Goal: Information Seeking & Learning: Learn about a topic

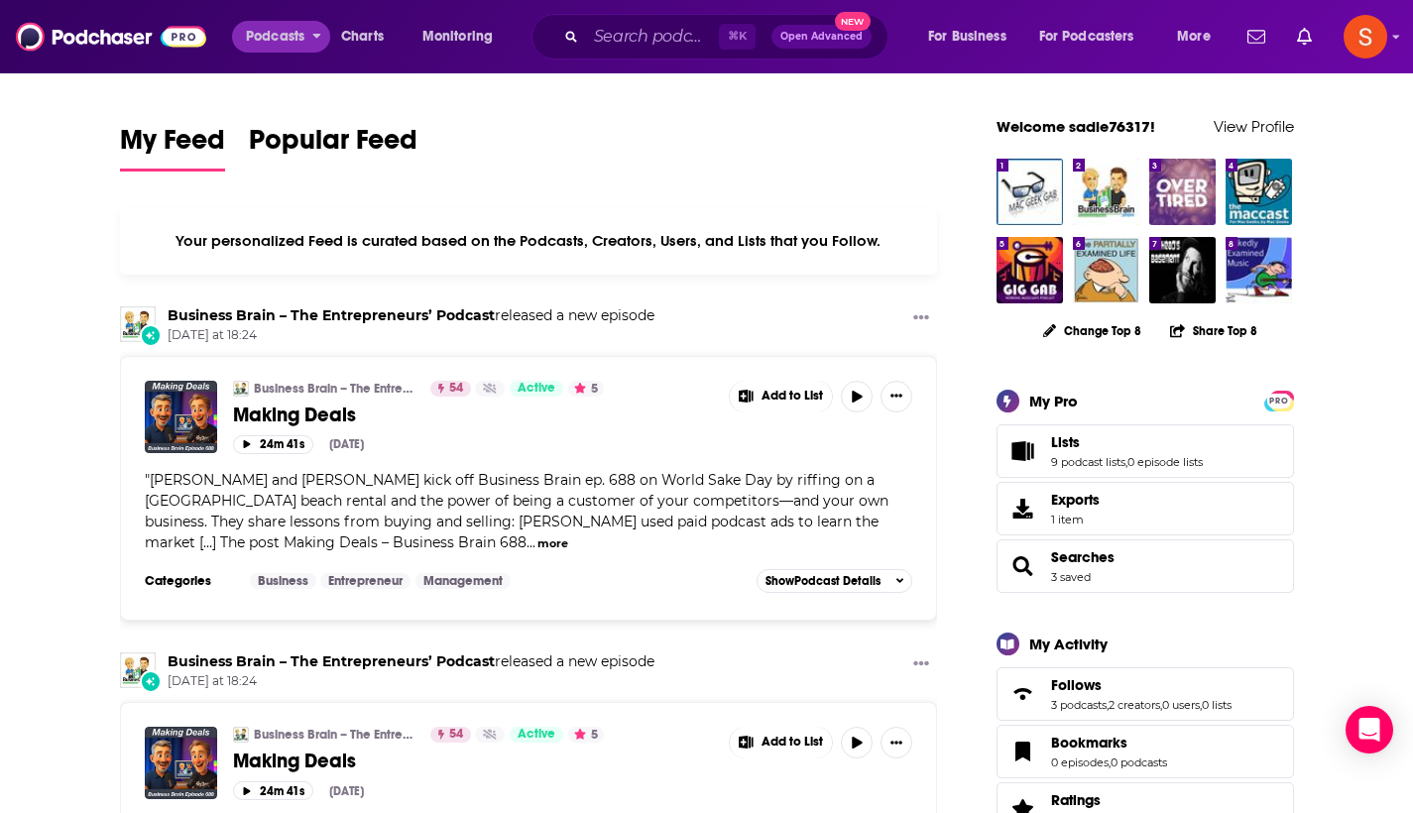
click at [277, 41] on span "Podcasts" at bounding box center [275, 37] width 59 height 28
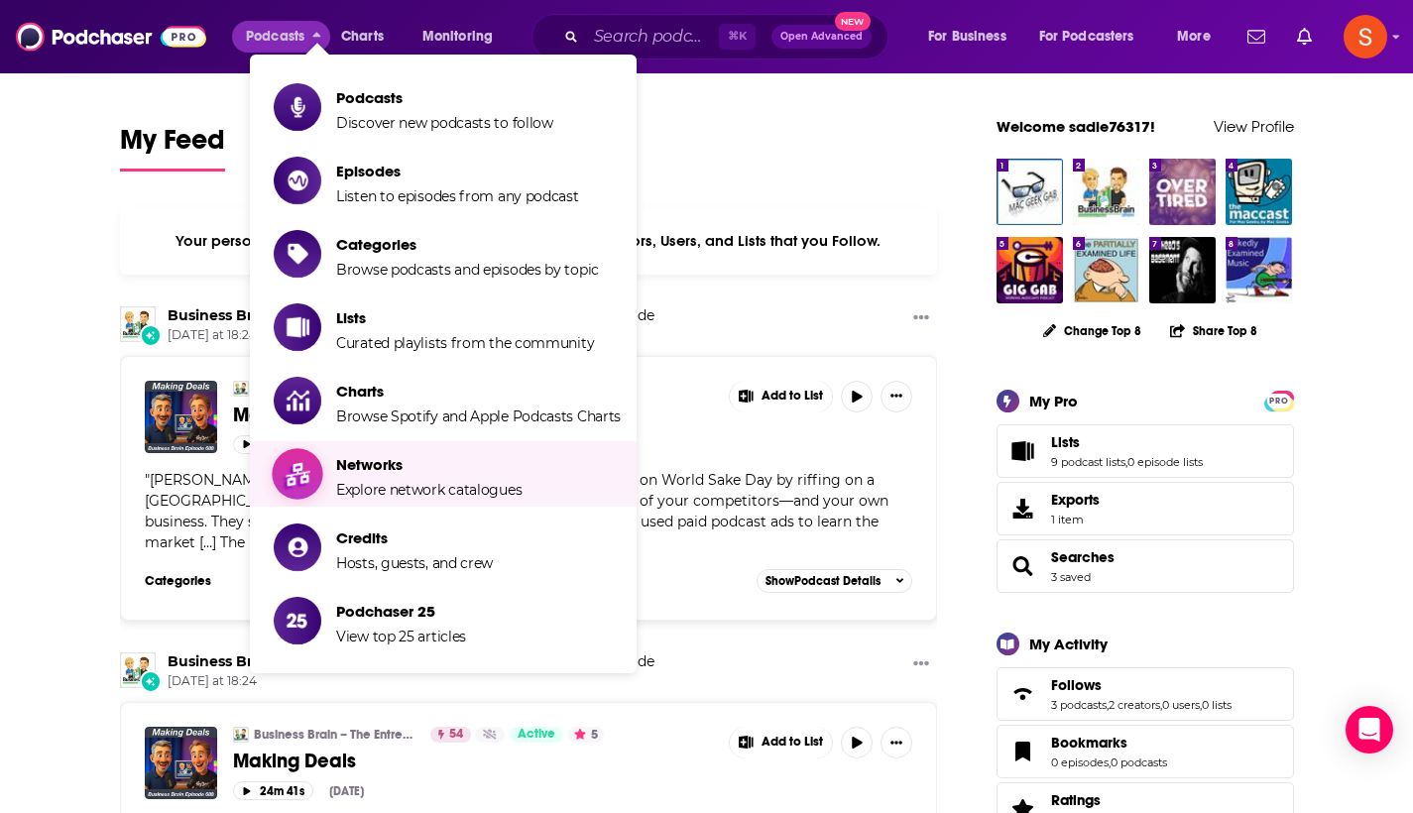
click at [458, 479] on span "Networks Explore network catalogues" at bounding box center [428, 474] width 185 height 50
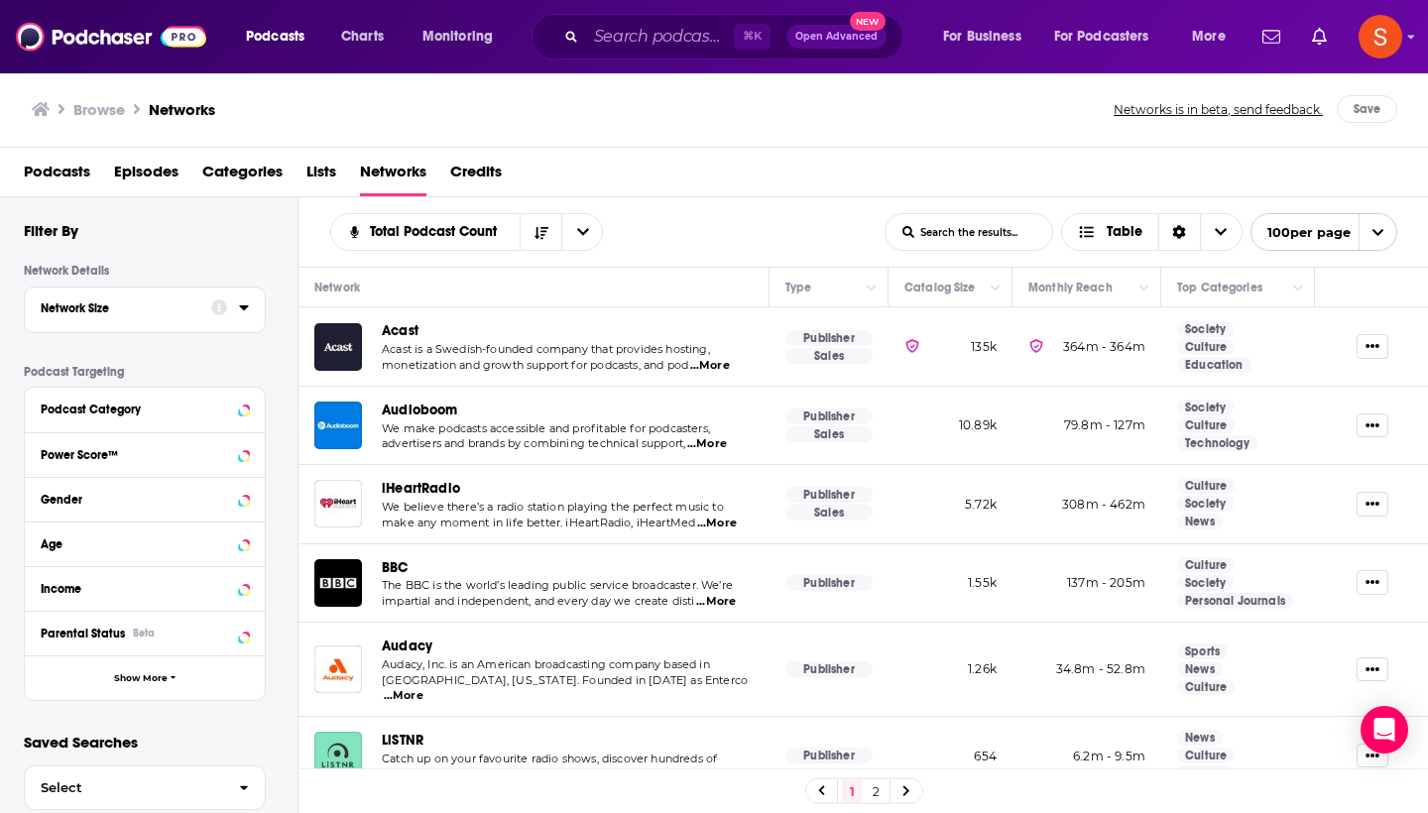
click at [146, 308] on div "Network Size" at bounding box center [120, 309] width 158 height 14
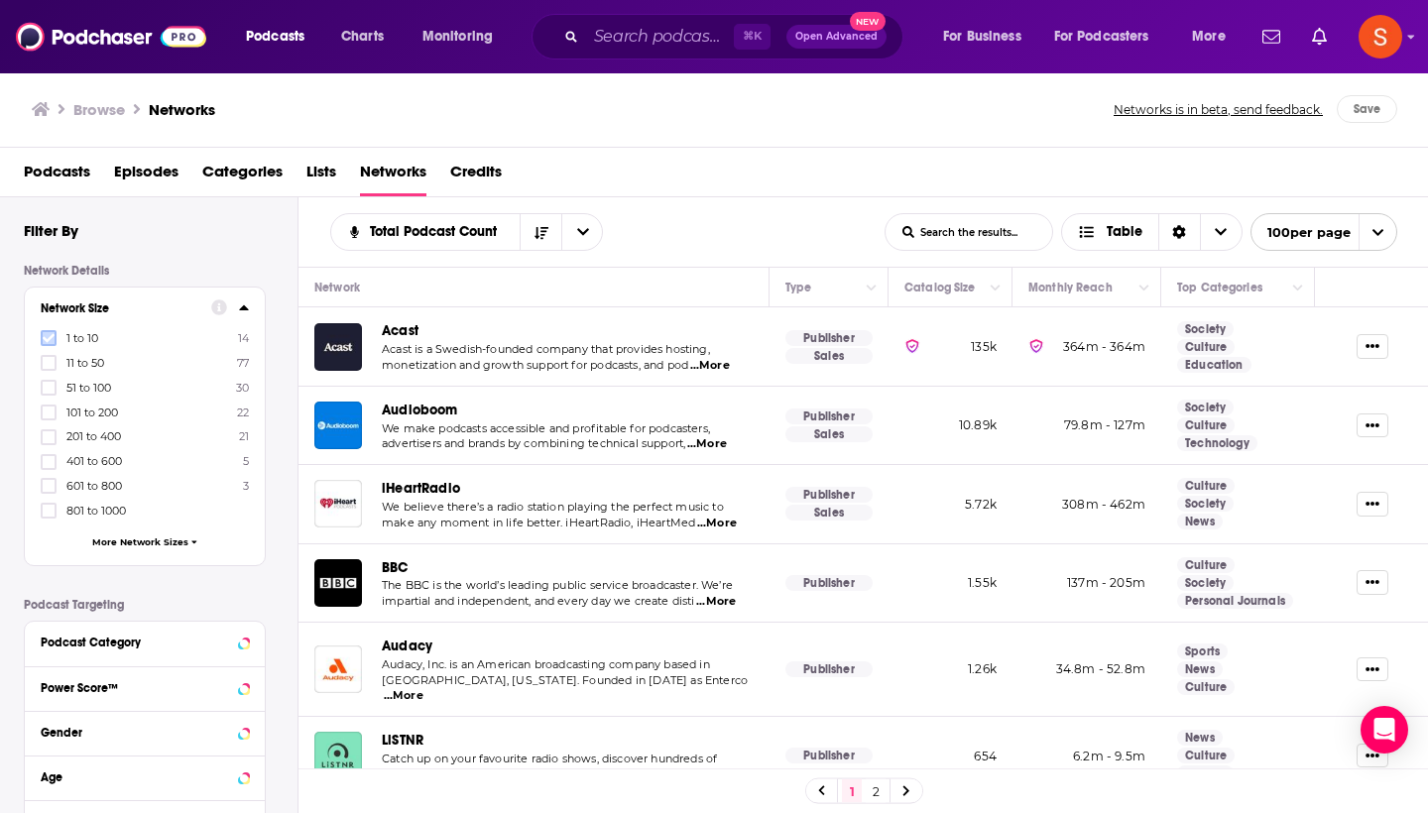
click at [45, 341] on icon at bounding box center [49, 338] width 12 height 12
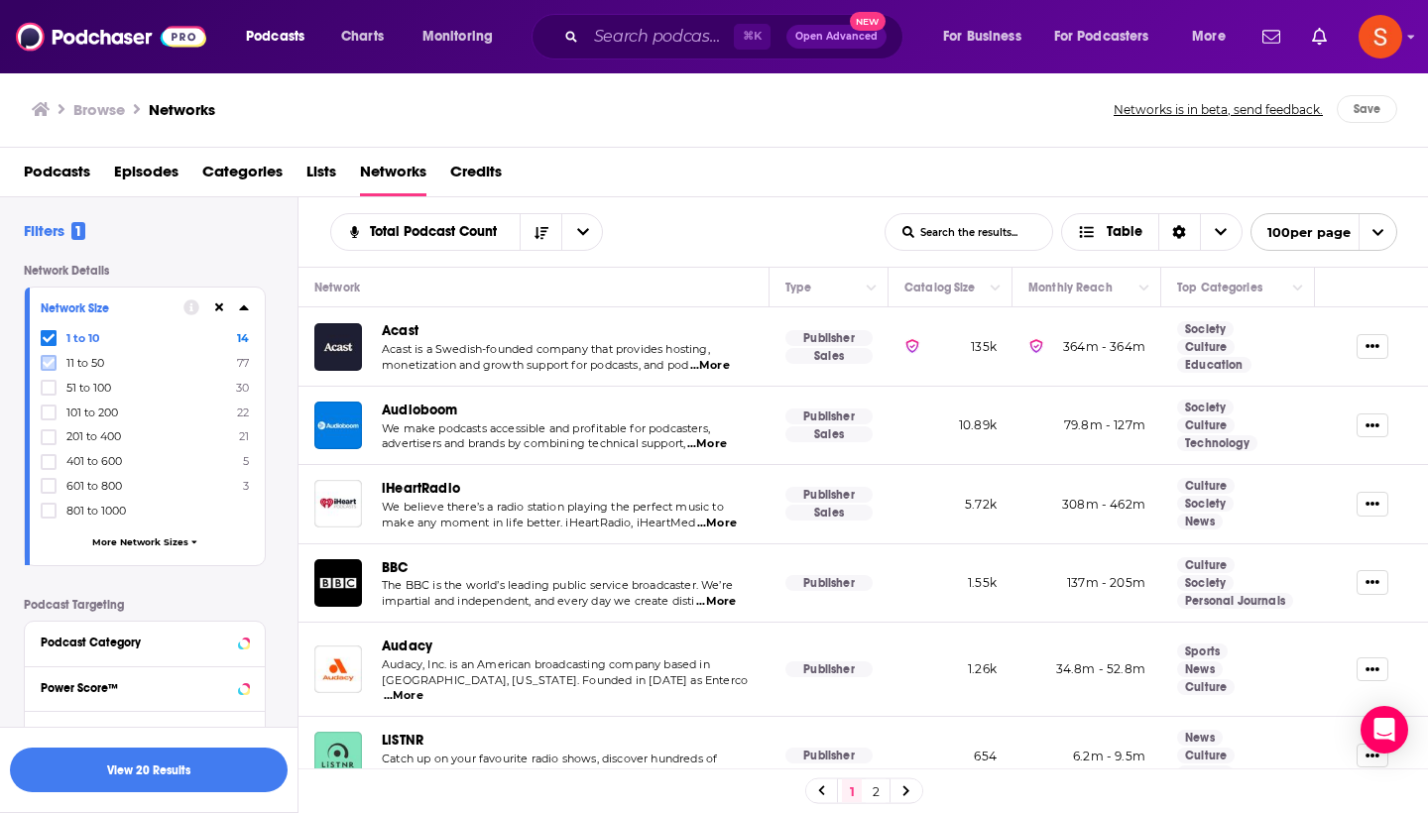
click at [47, 360] on icon at bounding box center [49, 363] width 12 height 12
click at [169, 775] on button "View 99 Results" at bounding box center [149, 770] width 278 height 45
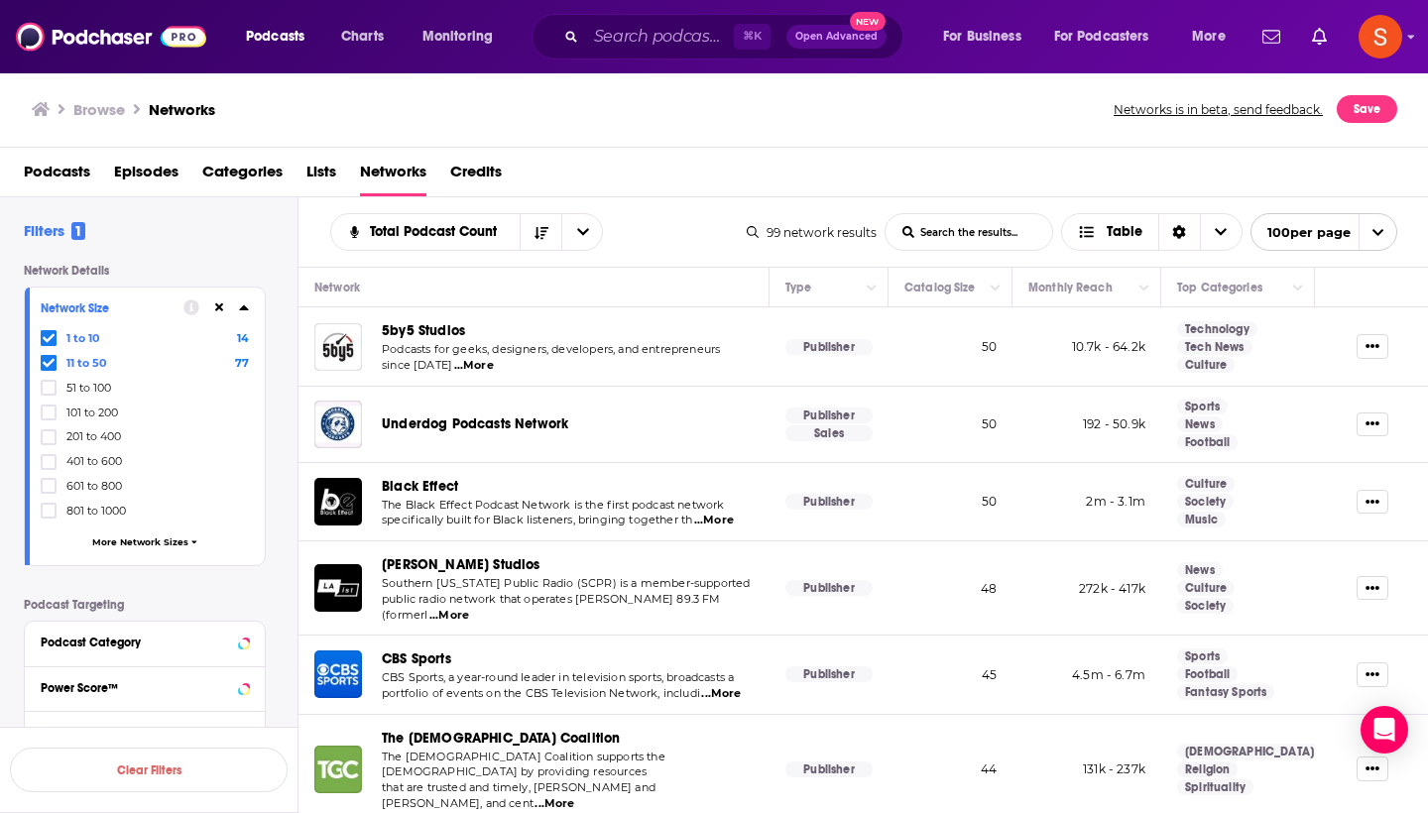
click at [658, 237] on div "Total Podcast Count List Search Input Search the results... Table" at bounding box center [538, 232] width 417 height 38
click at [691, 481] on div "Black Effect" at bounding box center [568, 486] width 372 height 23
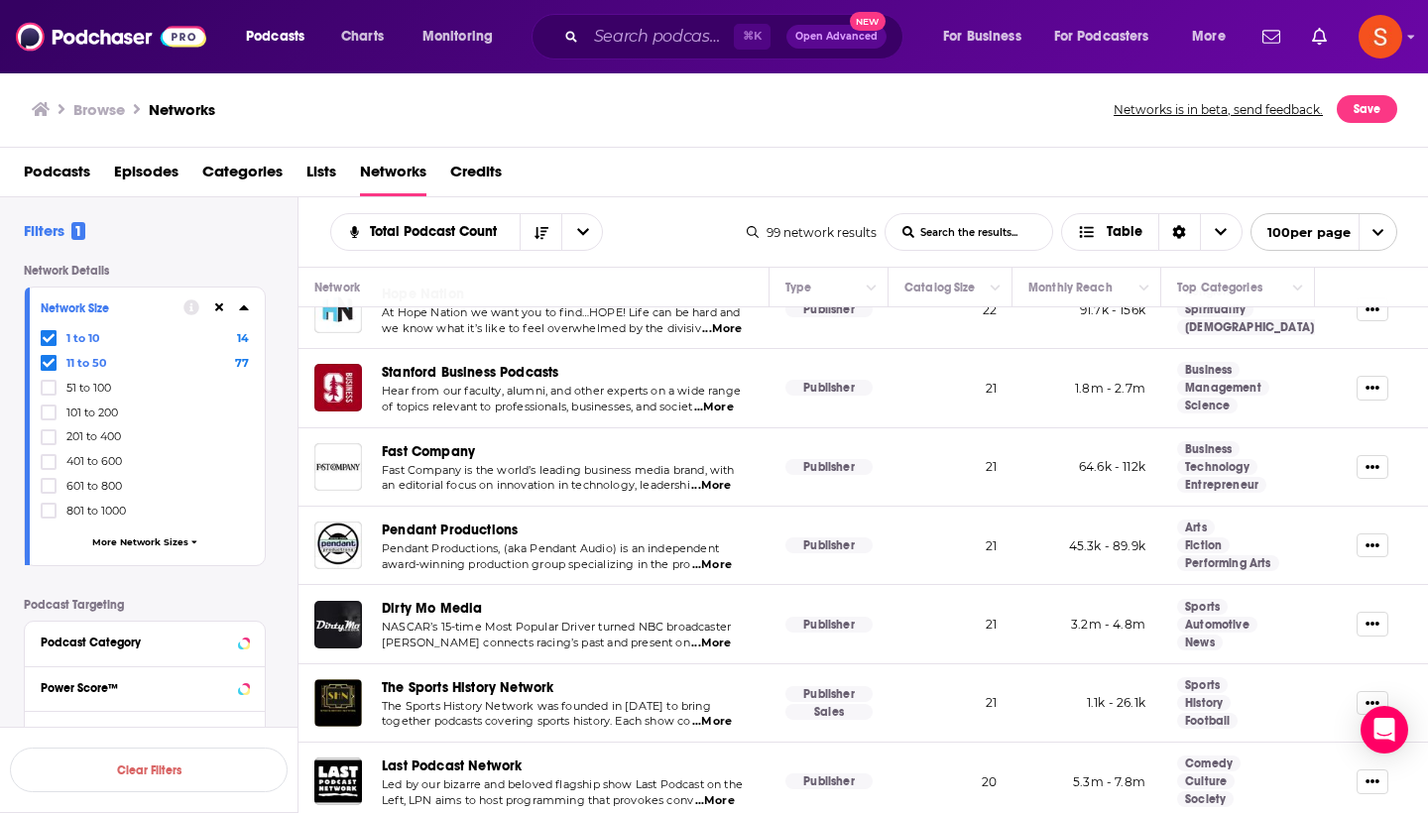
scroll to position [3508, 0]
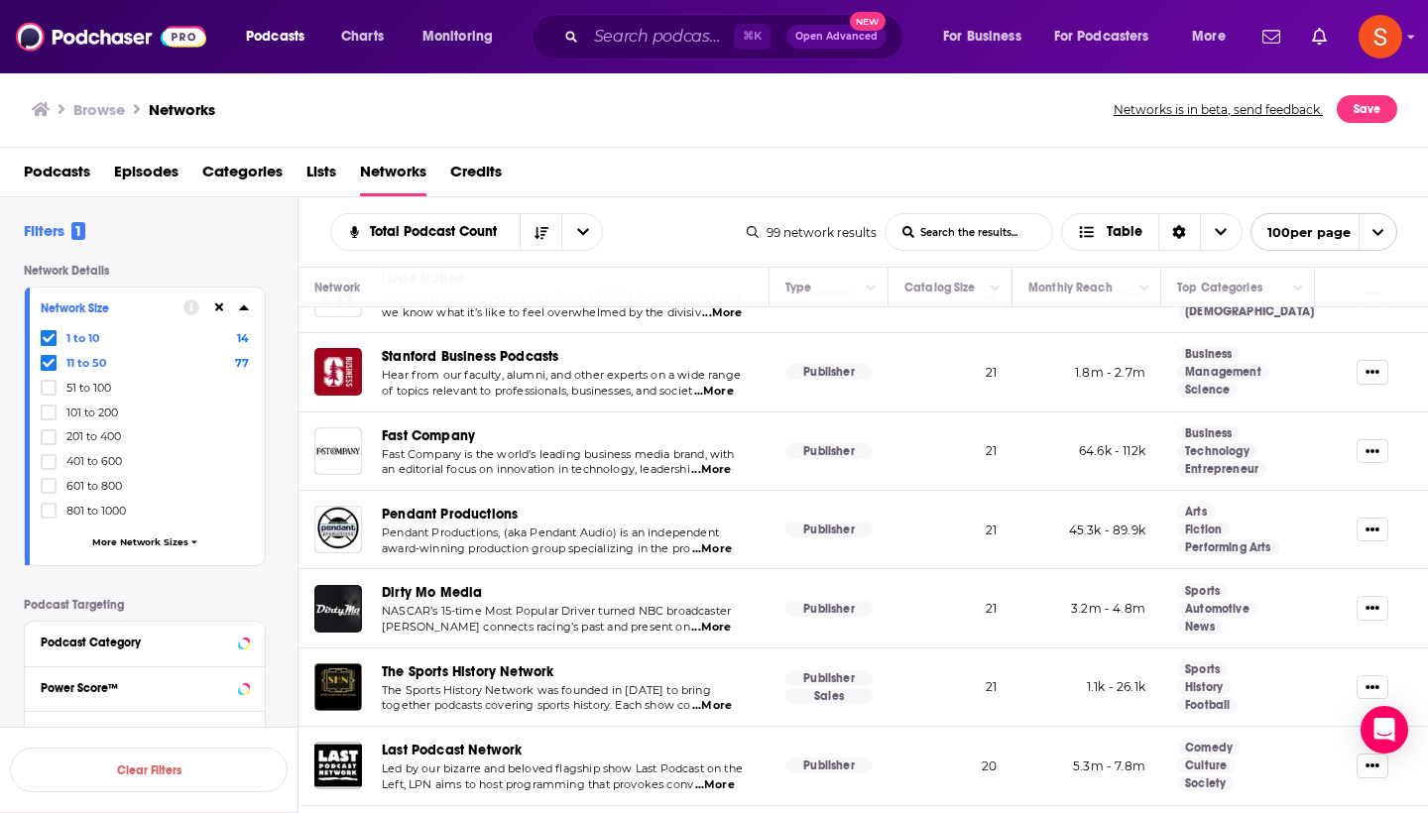
click at [825, 727] on td "Publisher" at bounding box center [829, 766] width 119 height 78
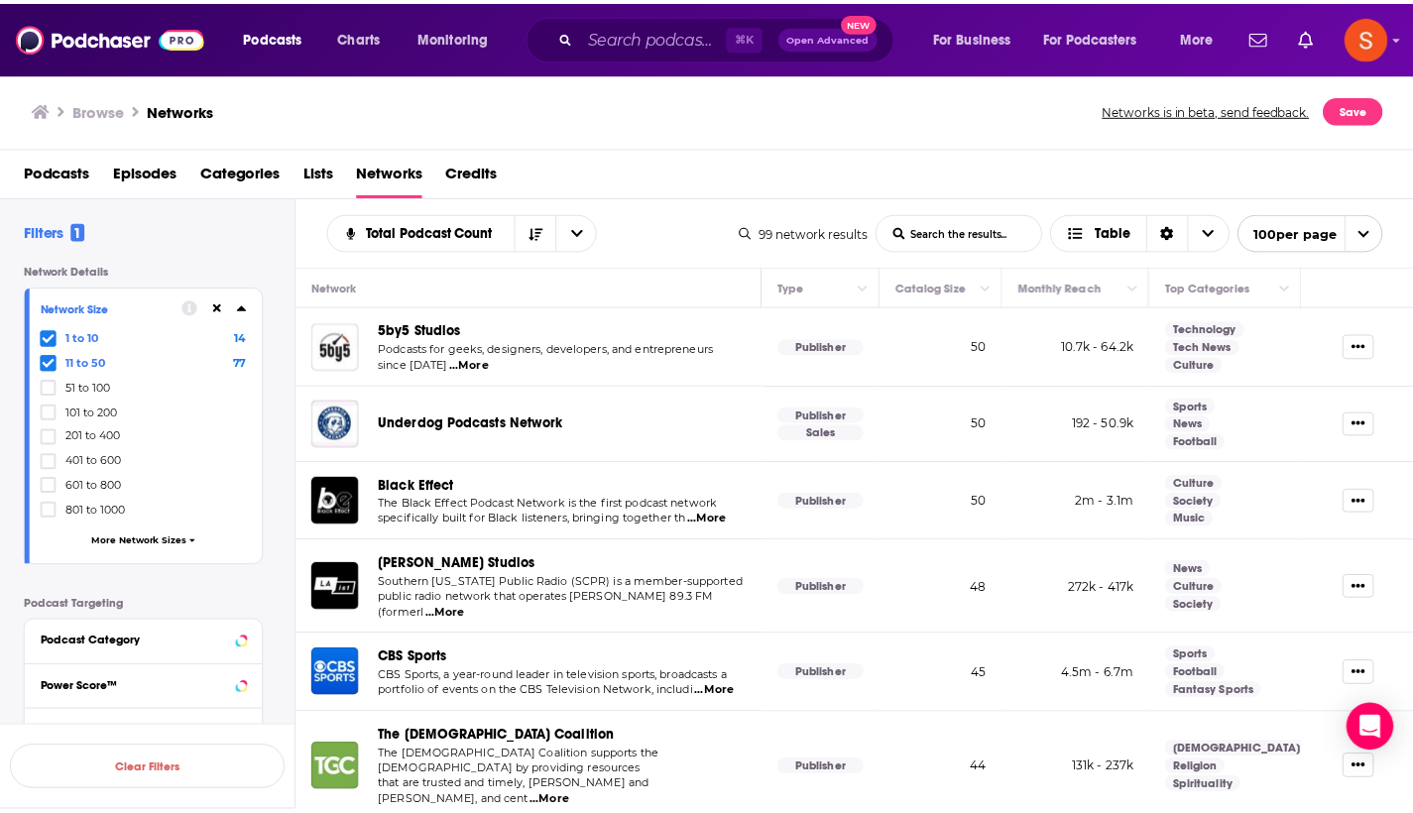
scroll to position [0, 0]
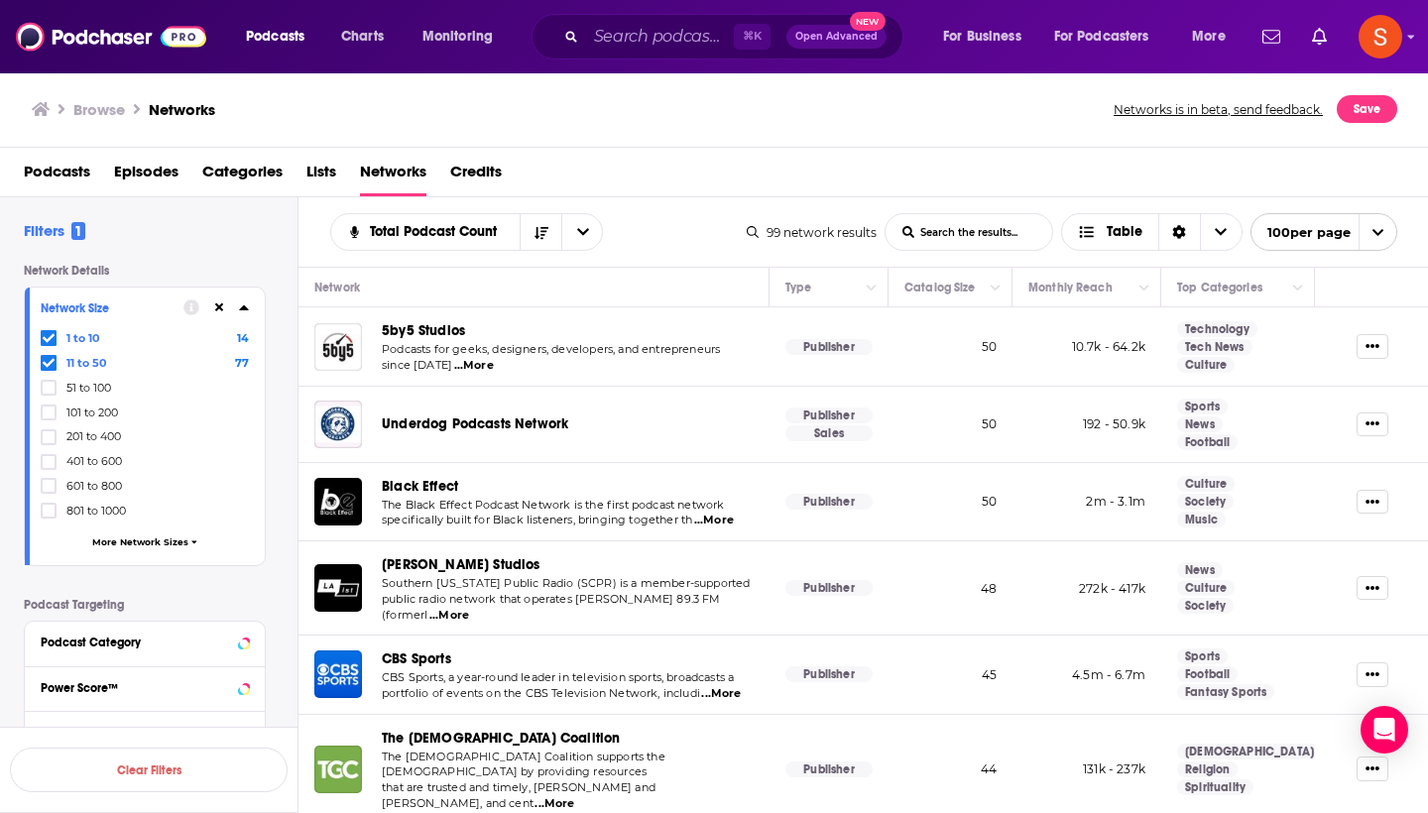
click at [443, 330] on span "5by5 Studios" at bounding box center [423, 330] width 83 height 17
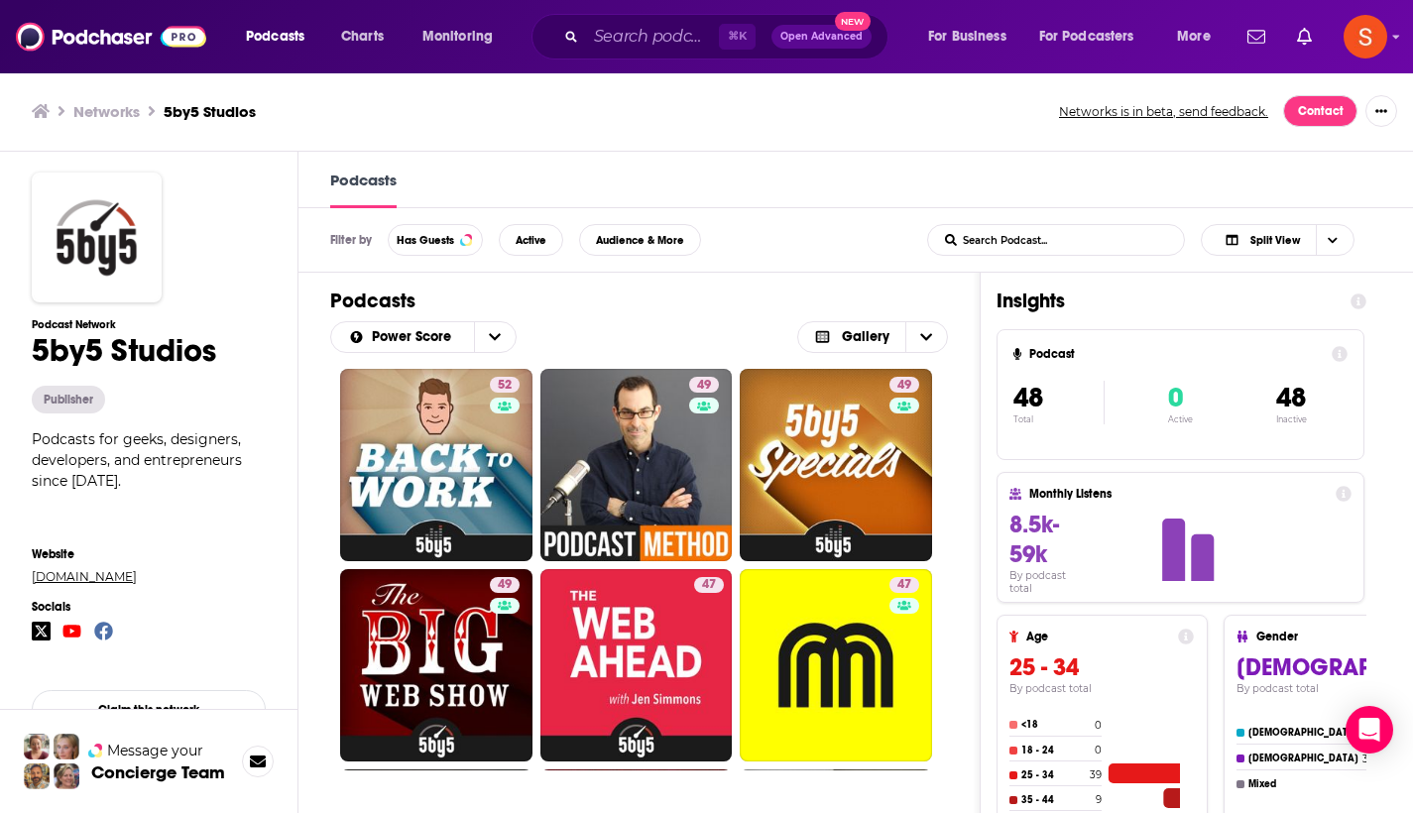
click at [60, 578] on link "[DOMAIN_NAME]" at bounding box center [149, 576] width 234 height 15
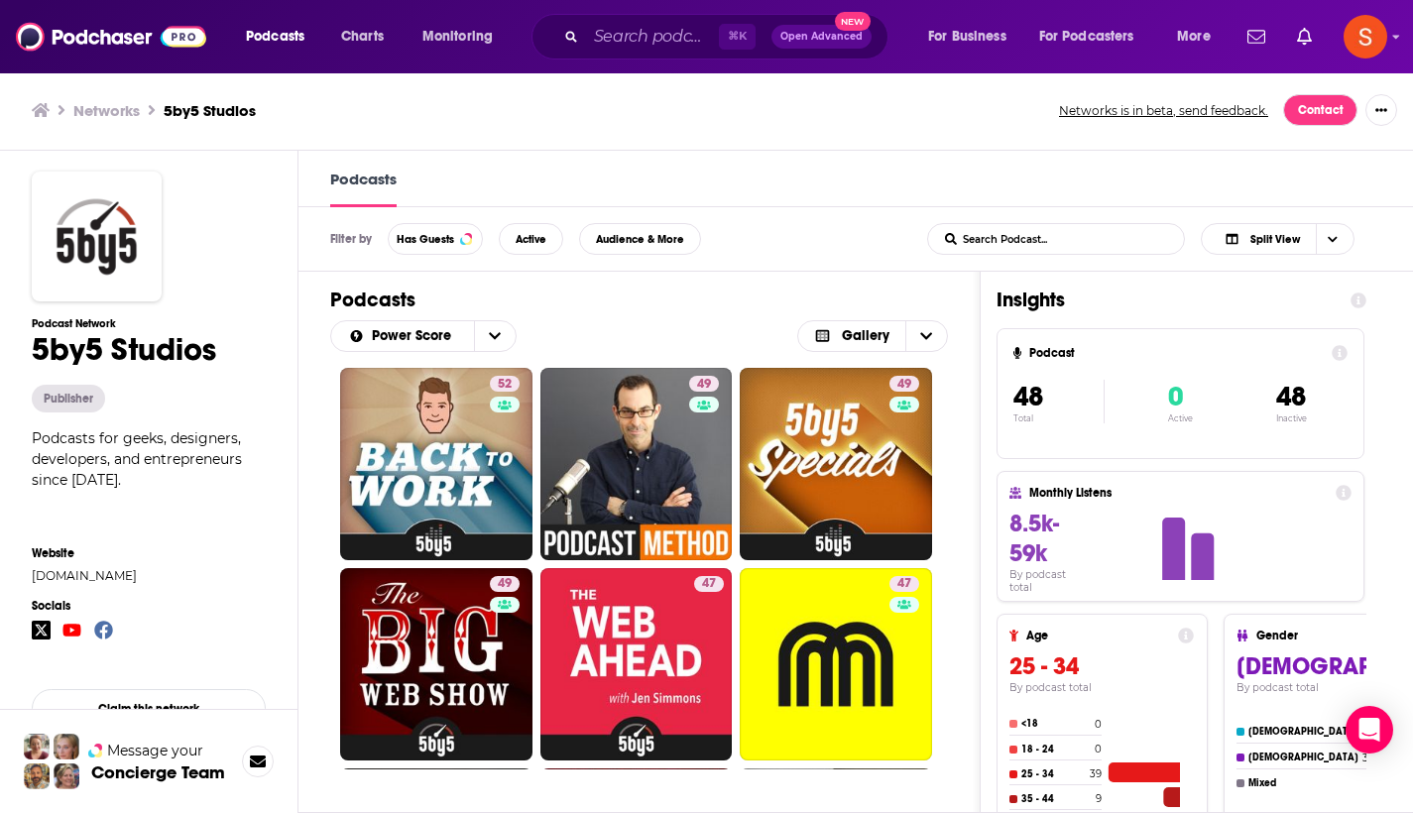
scroll to position [1, 0]
click at [772, 172] on div "Podcasts" at bounding box center [856, 179] width 1115 height 57
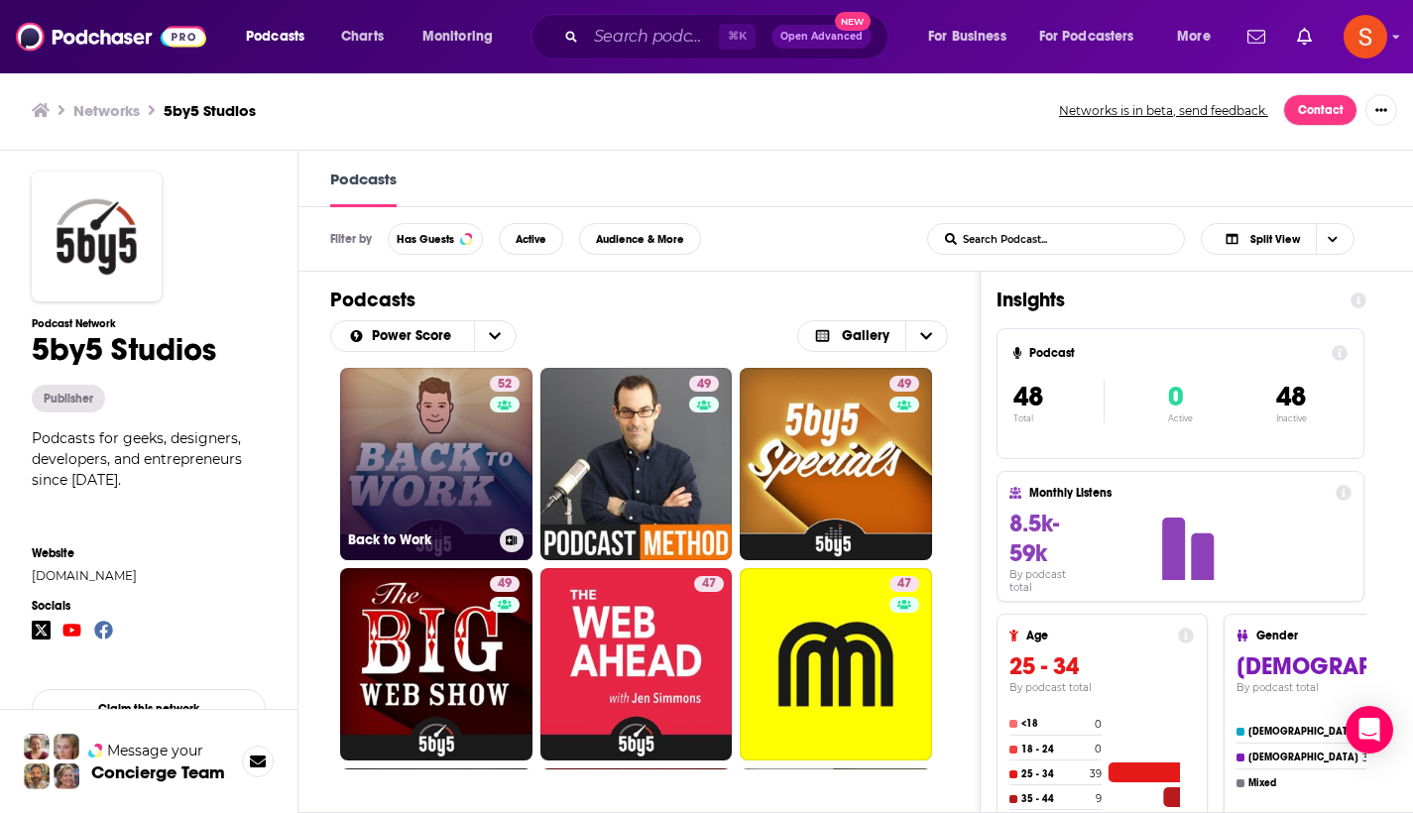
click at [409, 456] on link "52 Back to Work" at bounding box center [436, 464] width 192 height 192
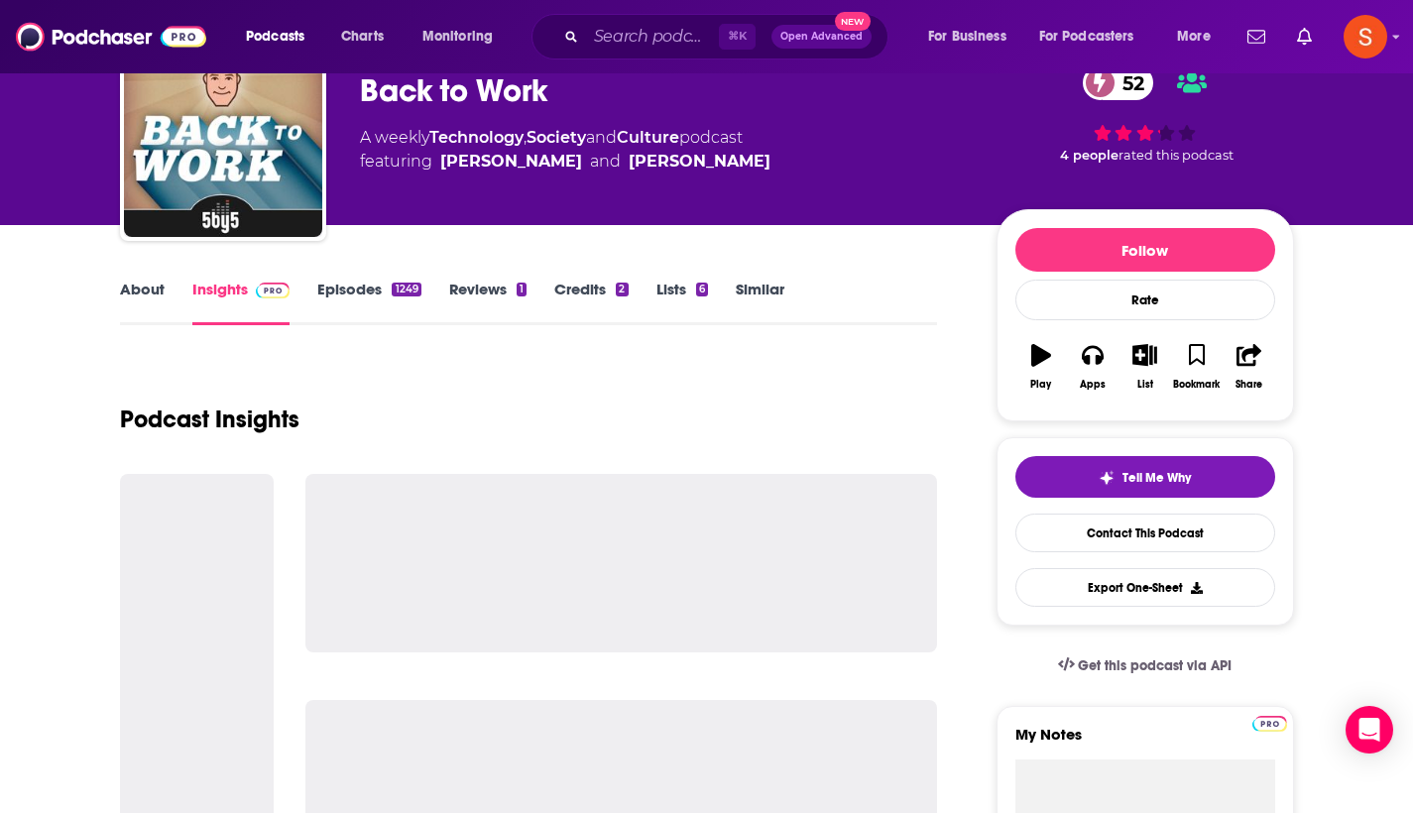
scroll to position [114, 0]
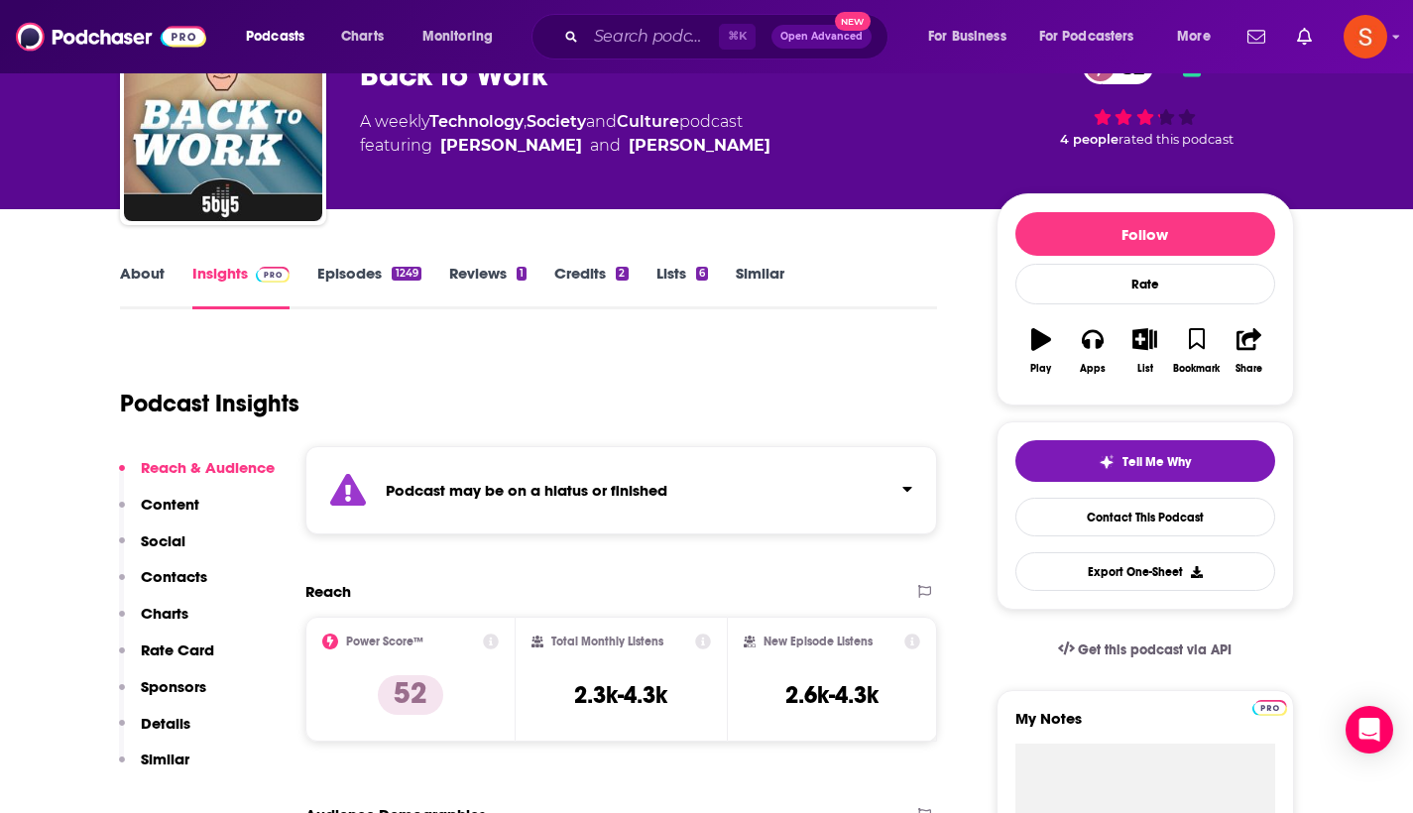
click at [516, 153] on div "[PERSON_NAME]" at bounding box center [511, 146] width 142 height 24
click at [487, 147] on div "[PERSON_NAME]" at bounding box center [511, 146] width 142 height 24
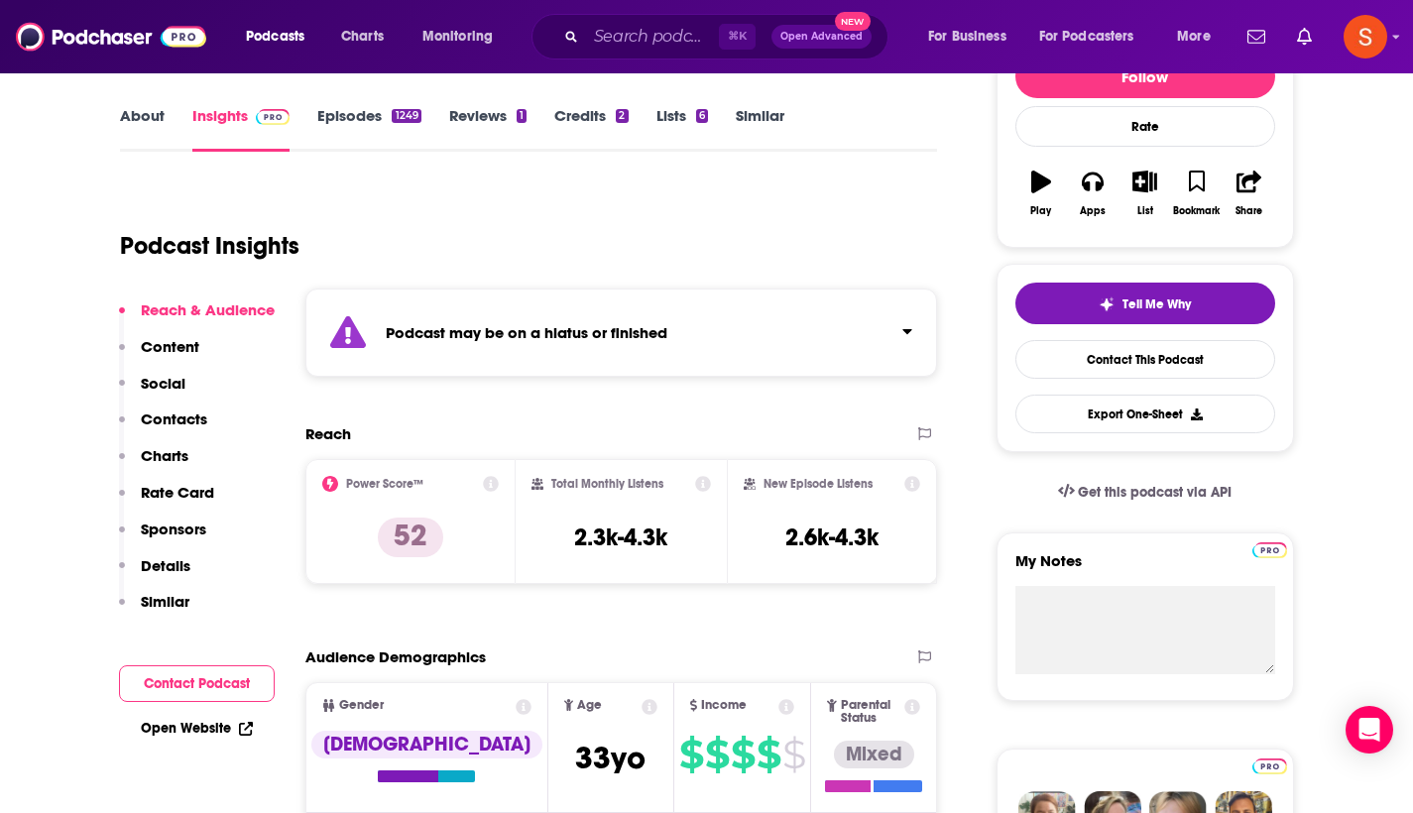
scroll to position [279, 0]
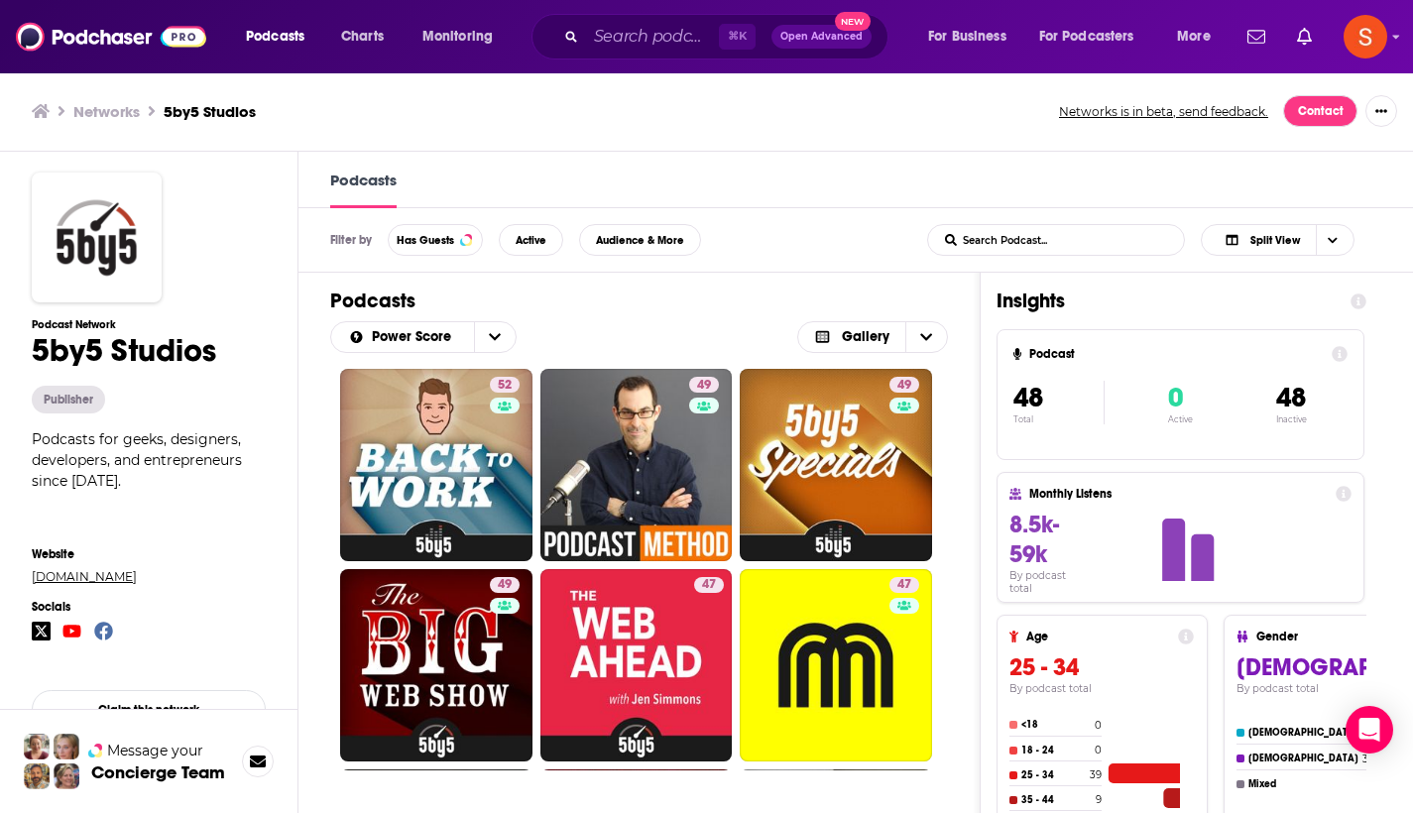
click at [53, 571] on link "[DOMAIN_NAME]" at bounding box center [149, 576] width 234 height 15
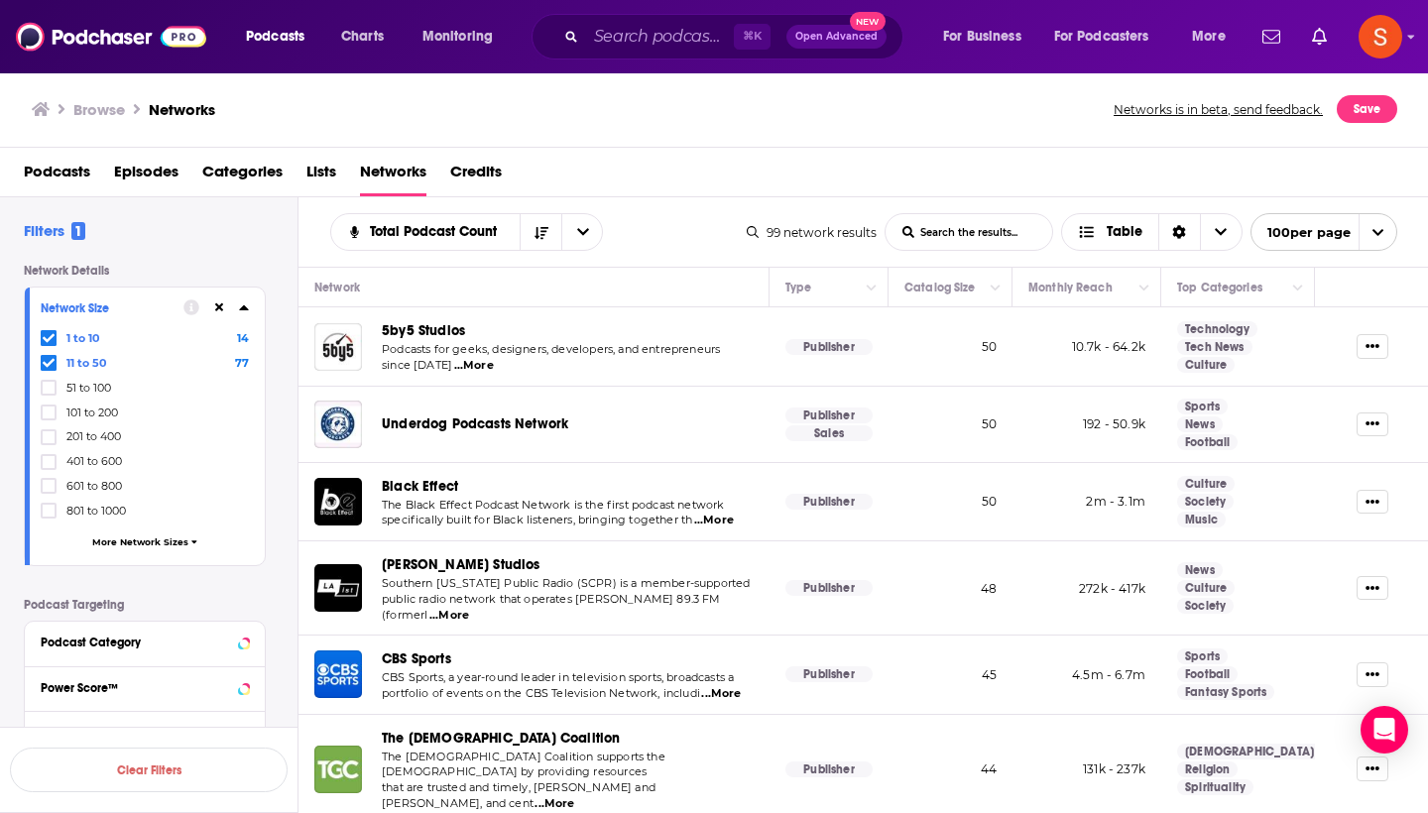
click at [432, 420] on span "Underdog Podcasts Network" at bounding box center [475, 424] width 186 height 17
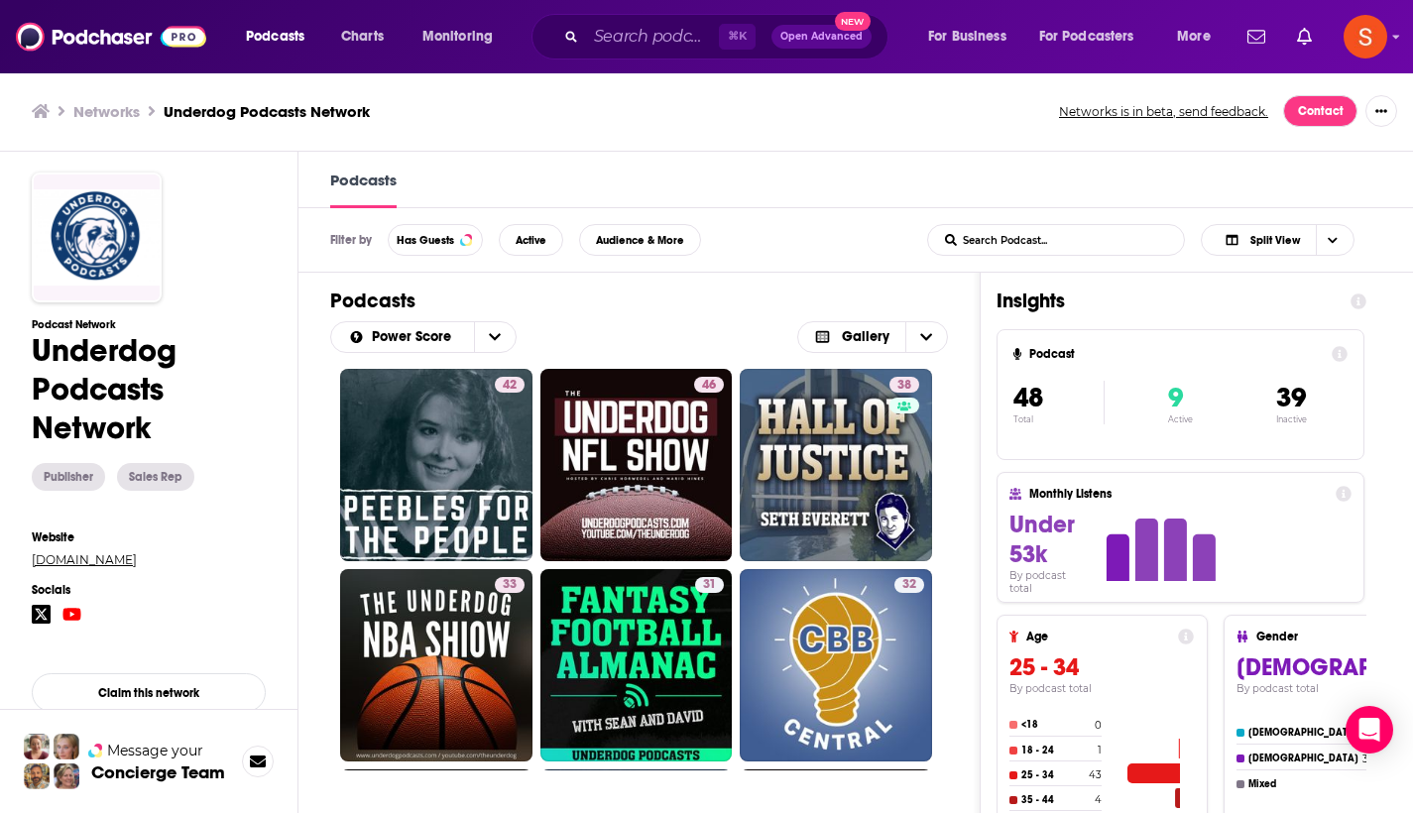
click at [141, 560] on link "[DOMAIN_NAME]" at bounding box center [149, 559] width 234 height 15
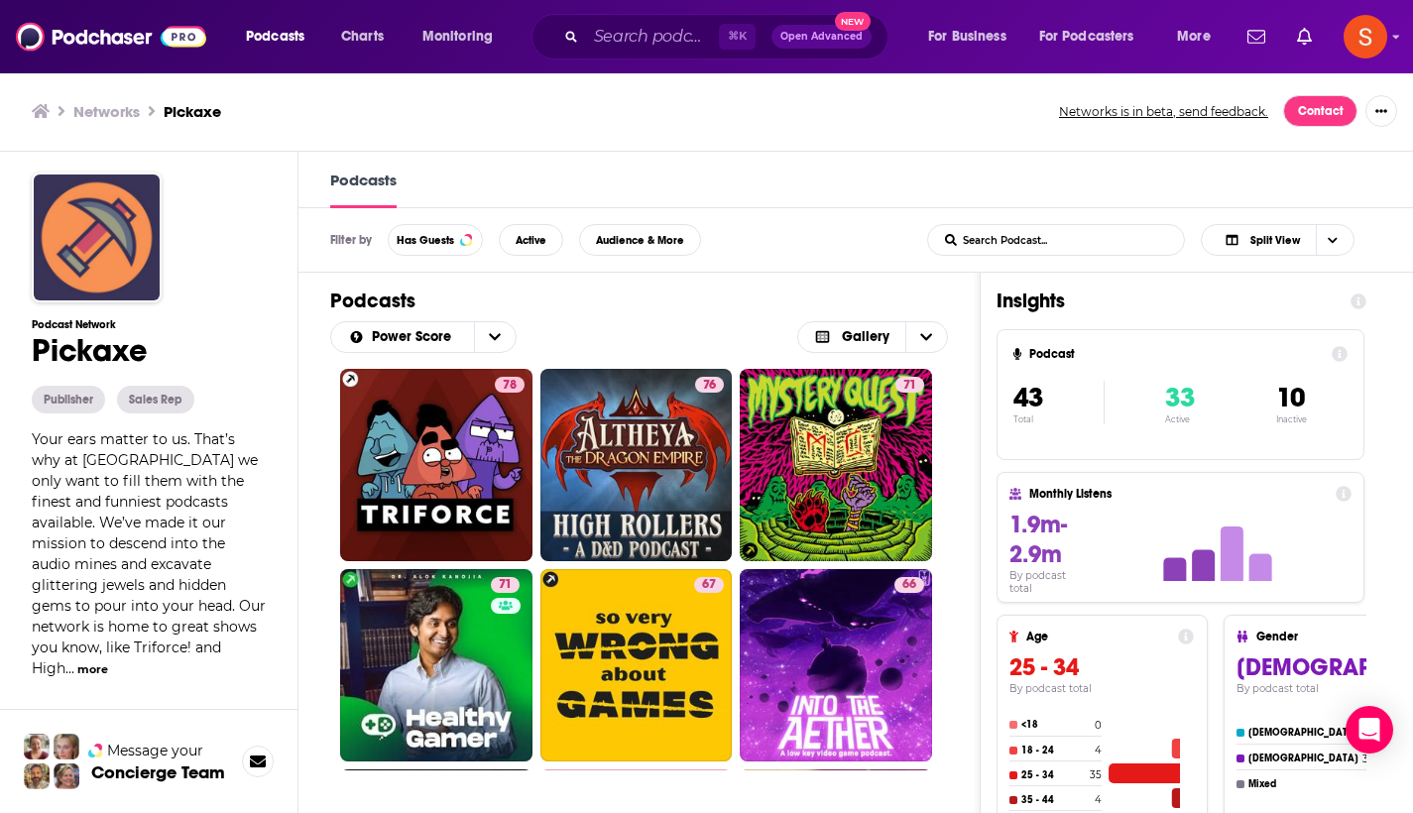
click at [108, 662] on button "more" at bounding box center [92, 670] width 31 height 17
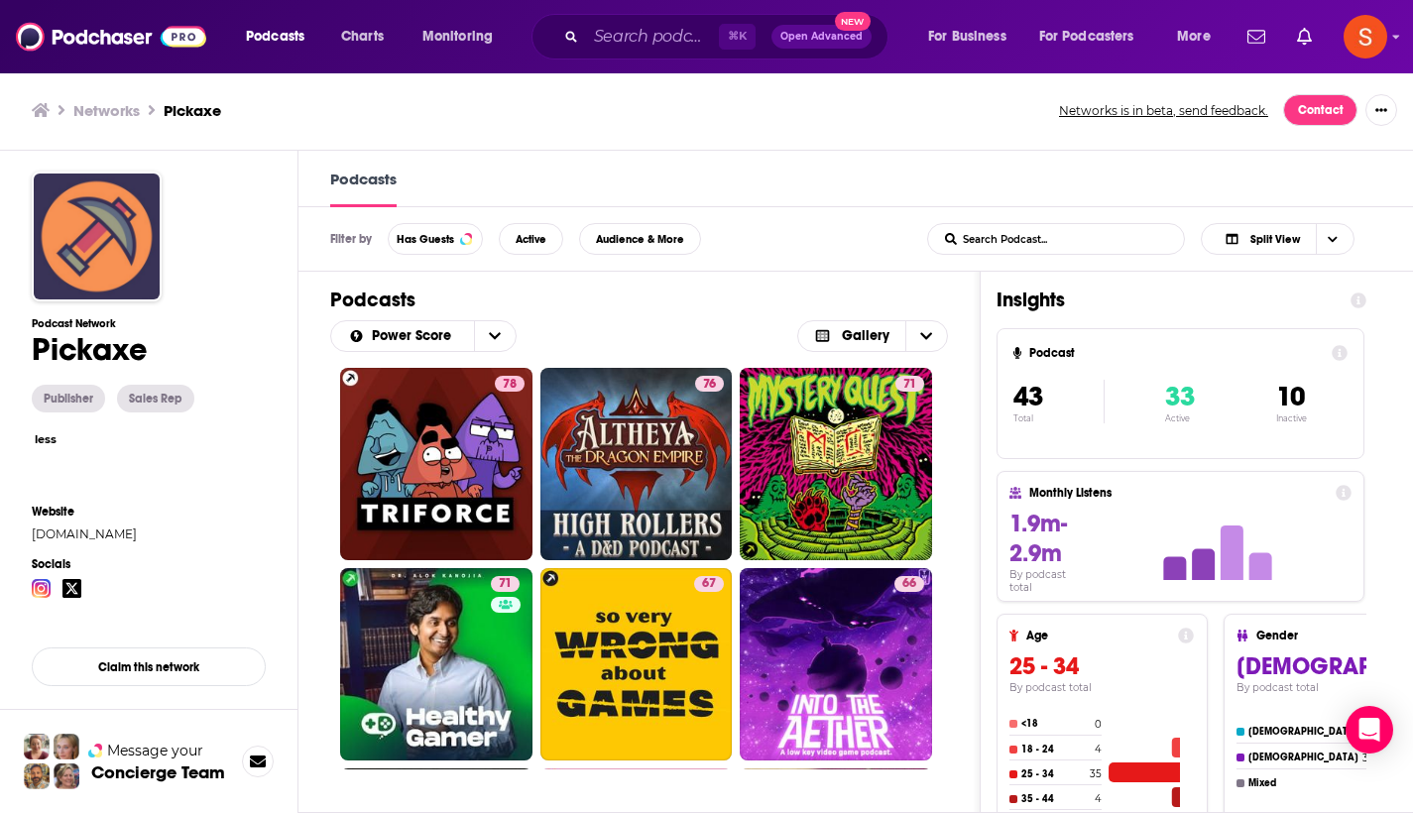
scroll to position [1, 0]
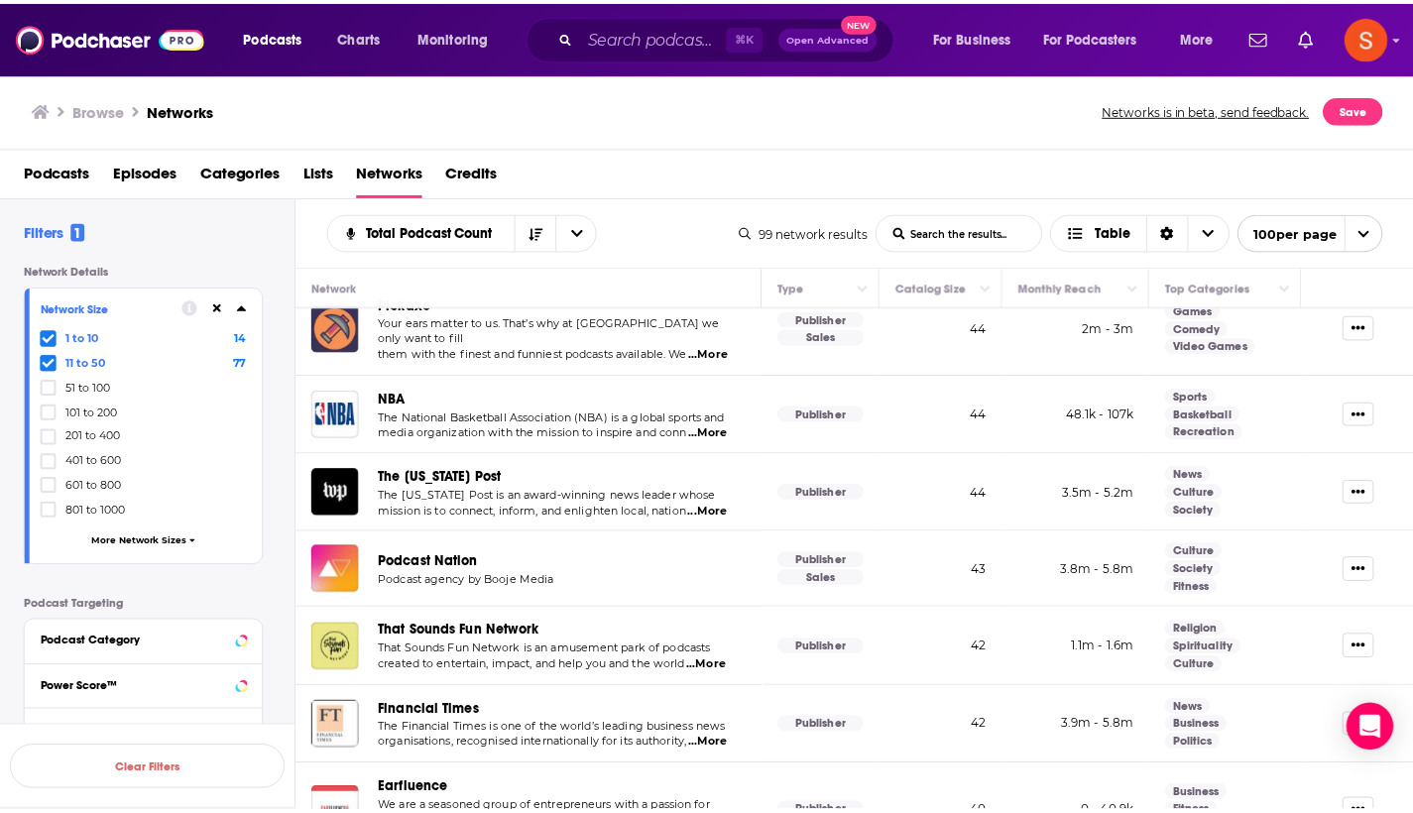
scroll to position [551, 0]
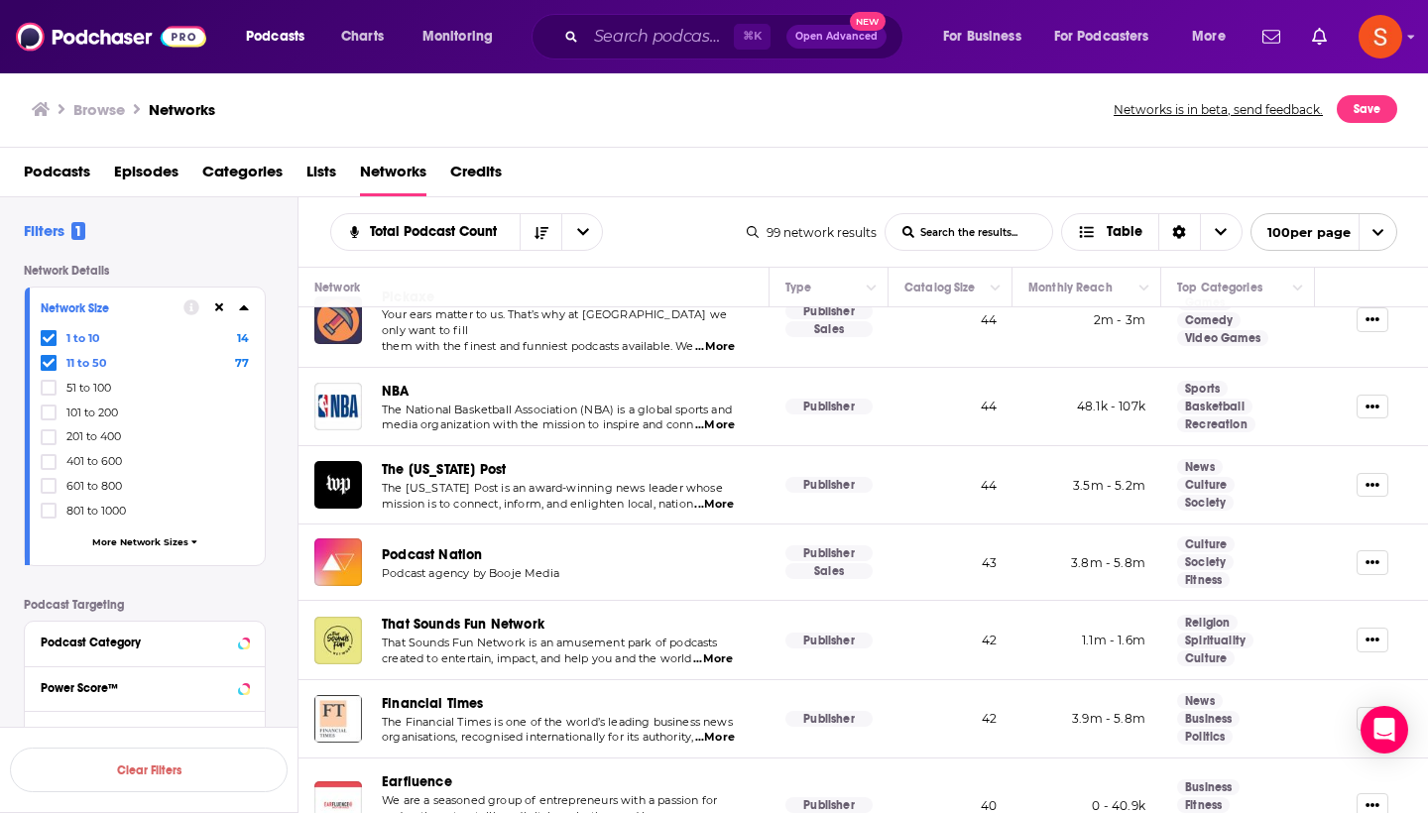
click at [518, 616] on span "That Sounds Fun Network" at bounding box center [463, 624] width 163 height 17
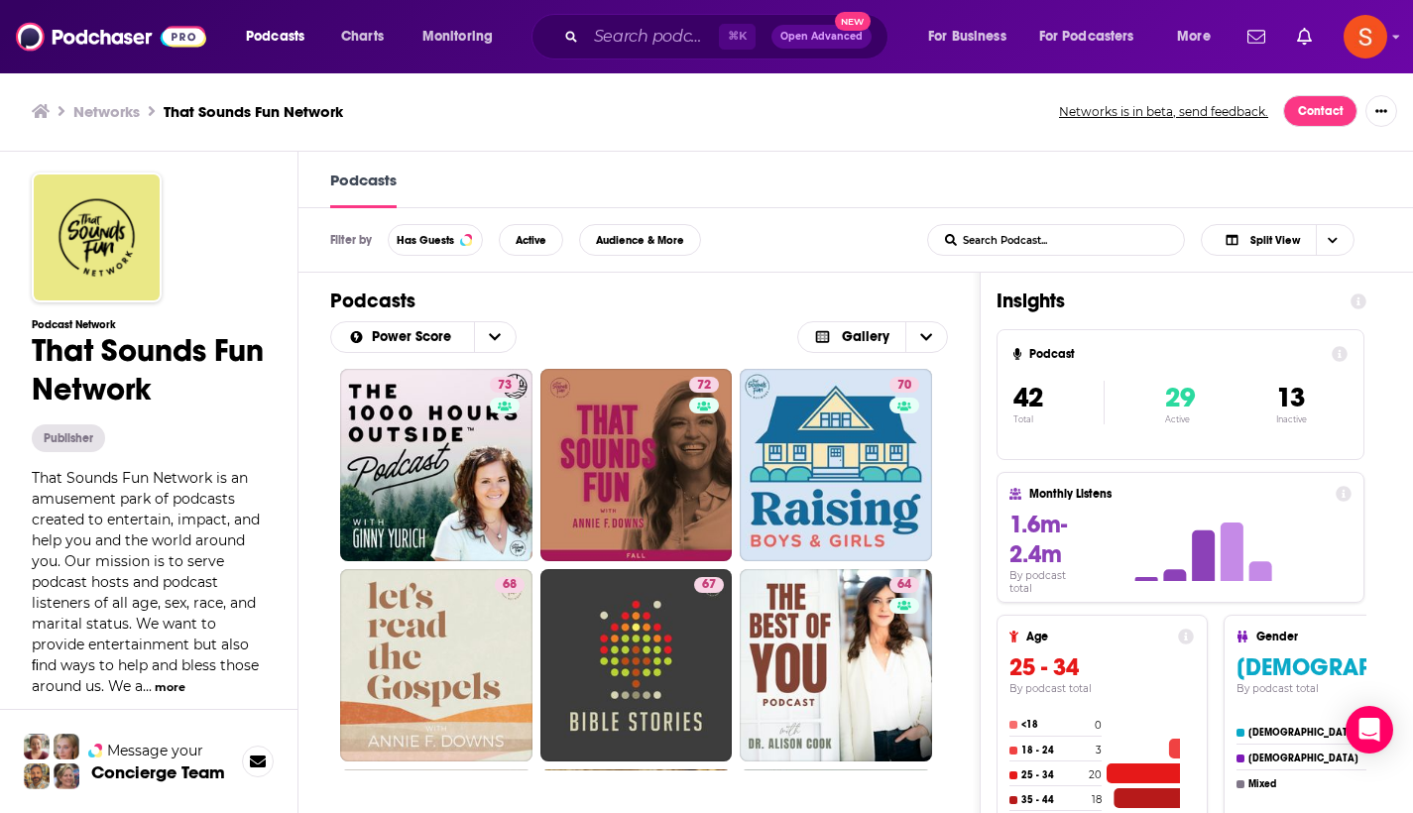
click at [175, 688] on button "more" at bounding box center [170, 687] width 31 height 17
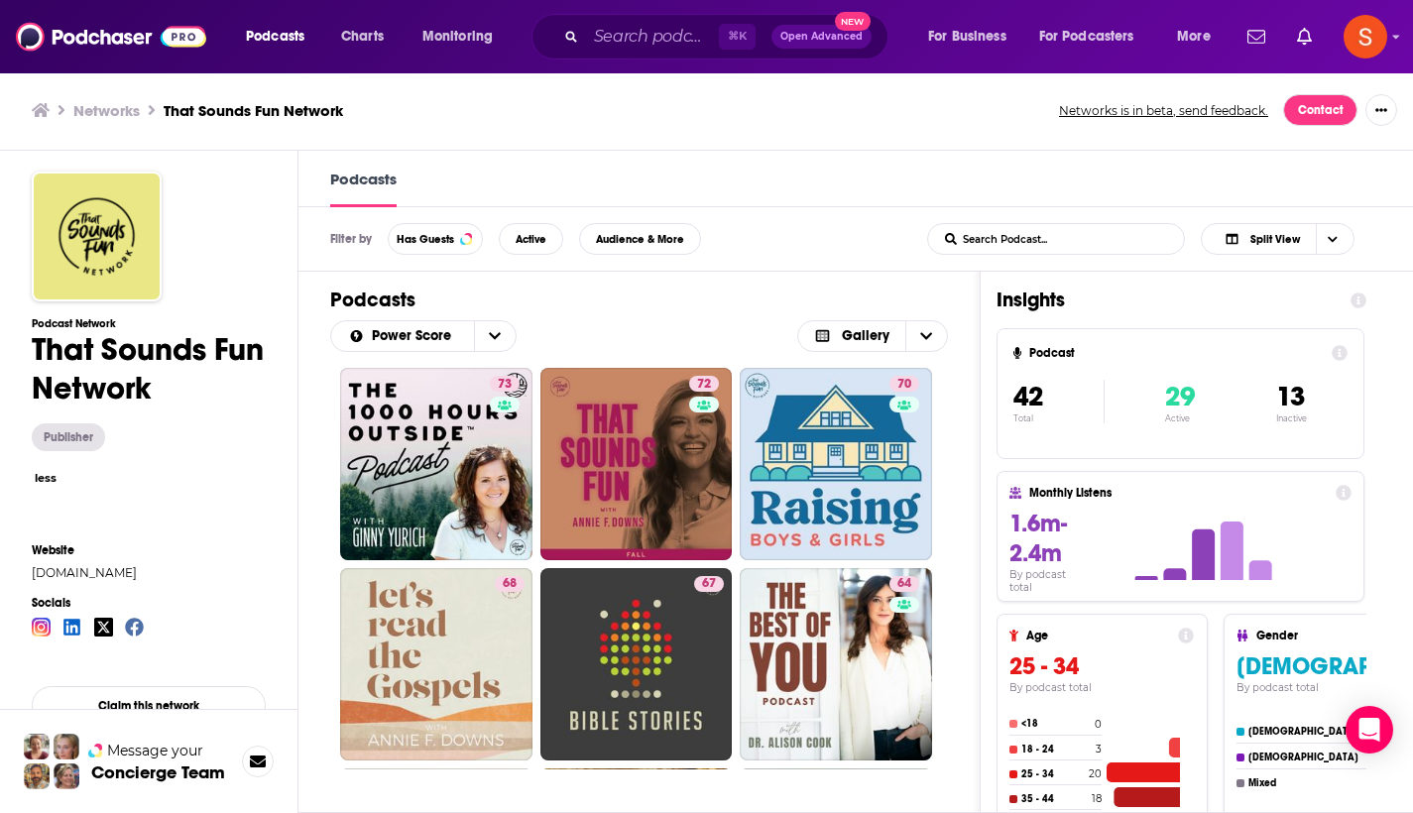
scroll to position [1, 0]
click at [111, 572] on link "[DOMAIN_NAME]" at bounding box center [149, 572] width 234 height 15
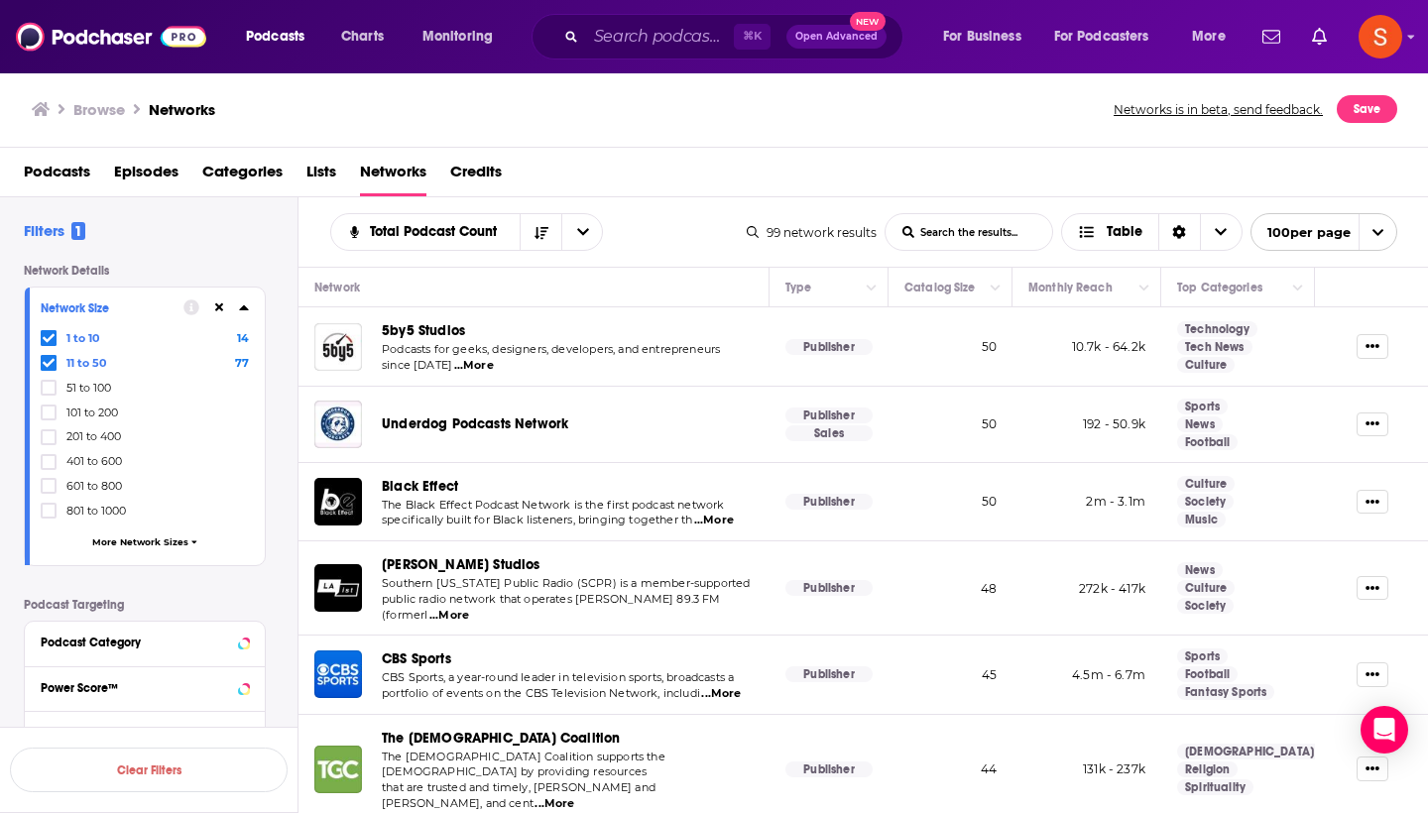
click at [646, 477] on div "Black Effect" at bounding box center [568, 486] width 372 height 23
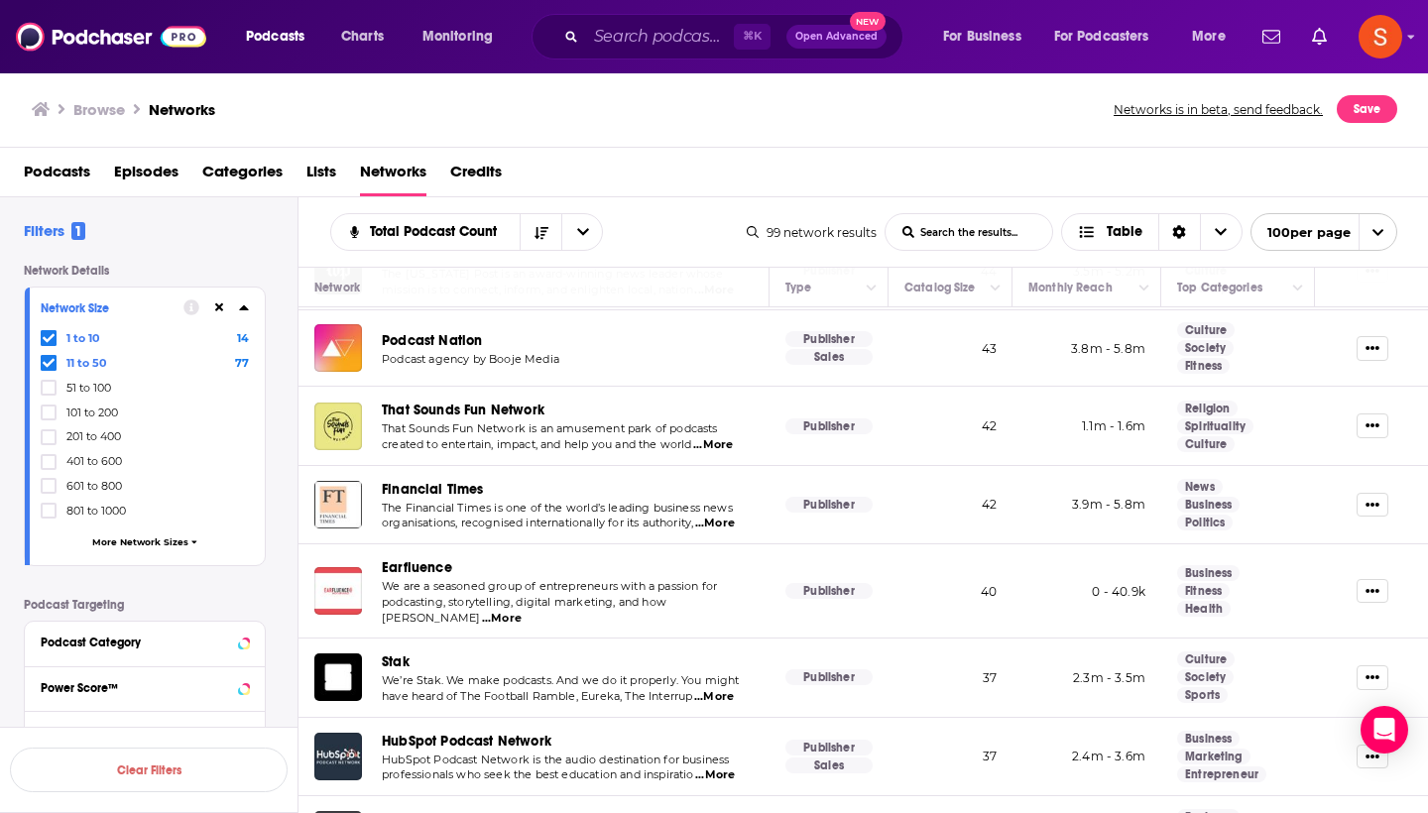
scroll to position [759, 0]
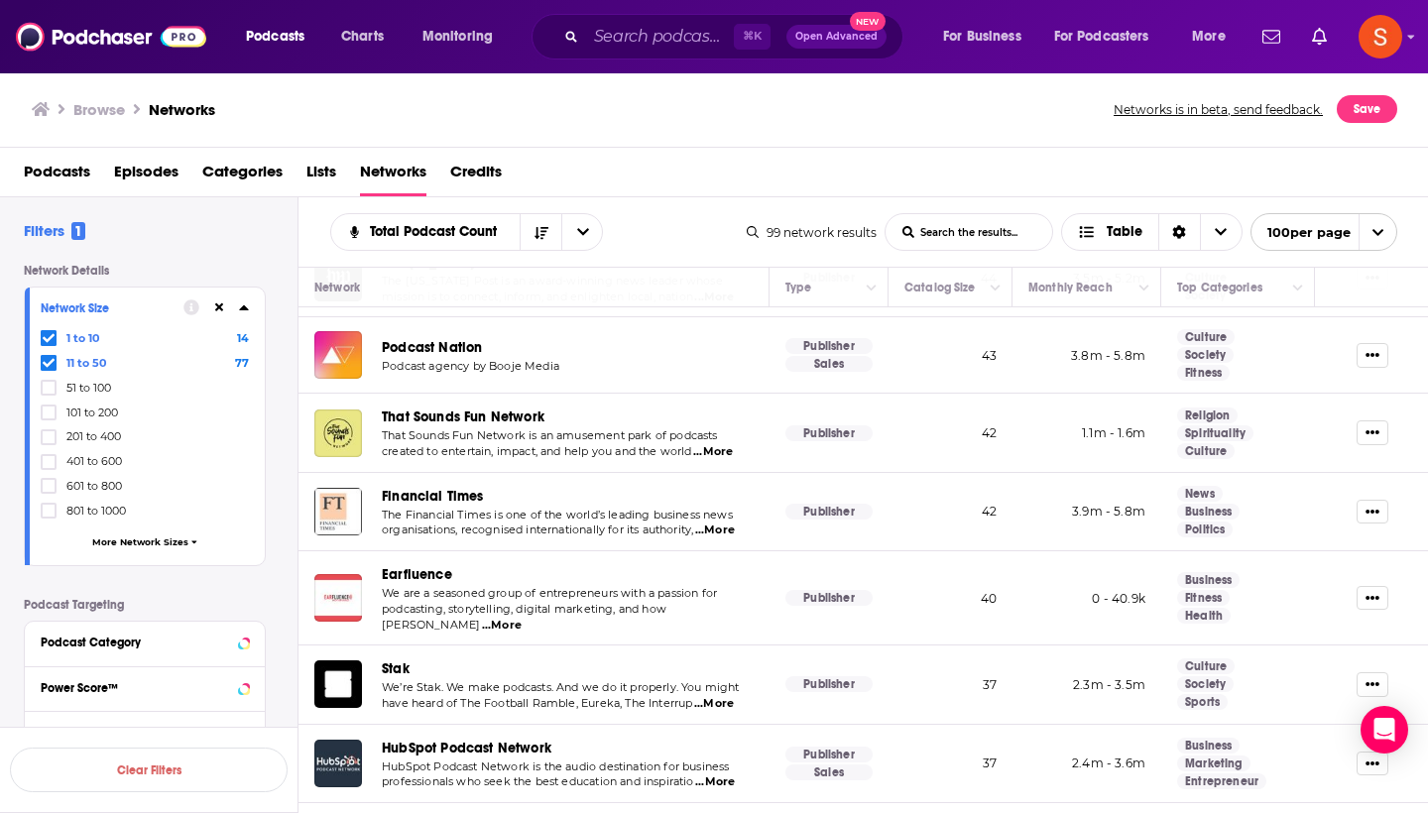
click at [423, 566] on span "Earfluence" at bounding box center [417, 574] width 70 height 17
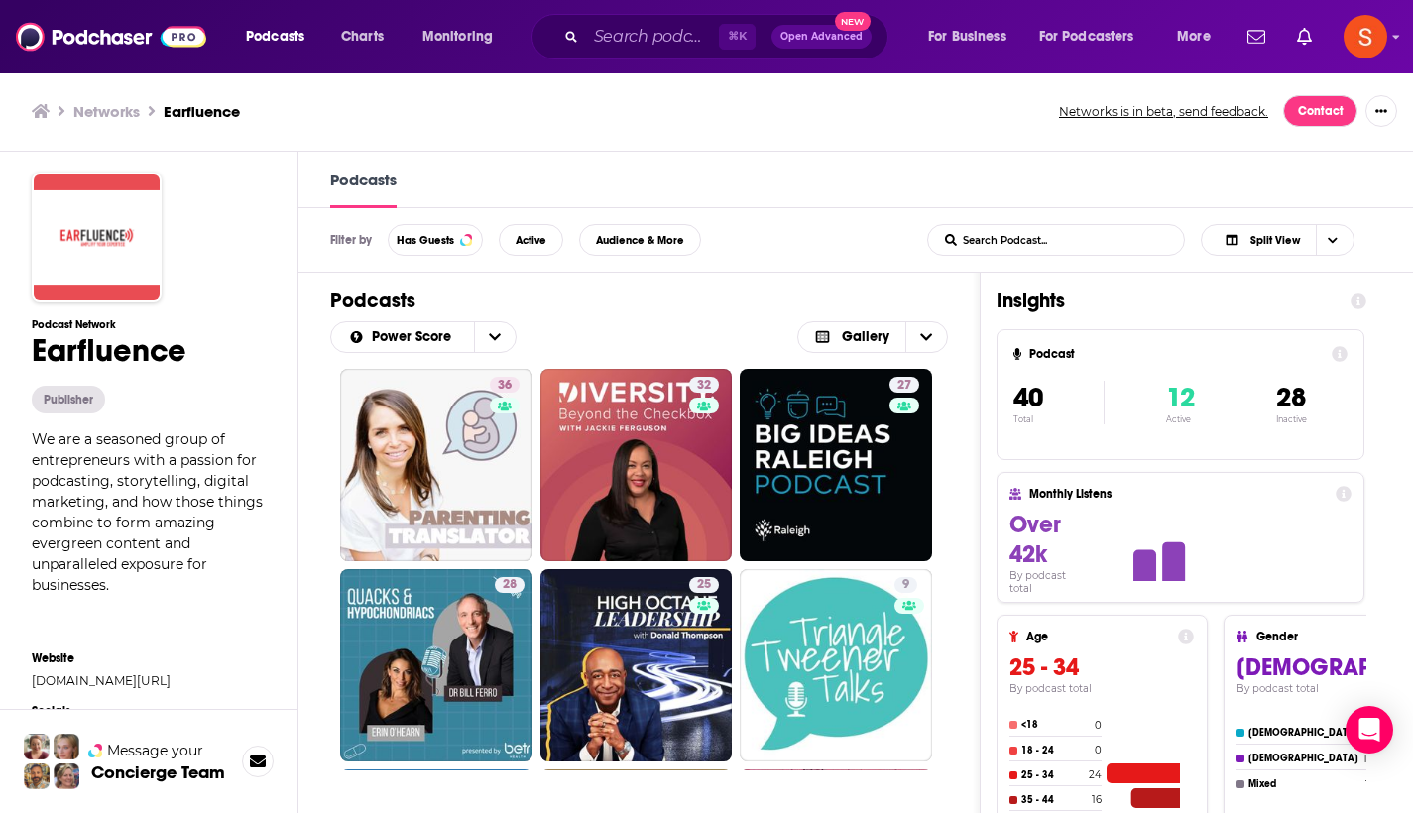
click at [1001, 138] on div "Networks Earfluence Networks is in beta, send feedback. Contact" at bounding box center [706, 111] width 1413 height 80
click at [98, 680] on link "[DOMAIN_NAME][URL]" at bounding box center [149, 680] width 234 height 15
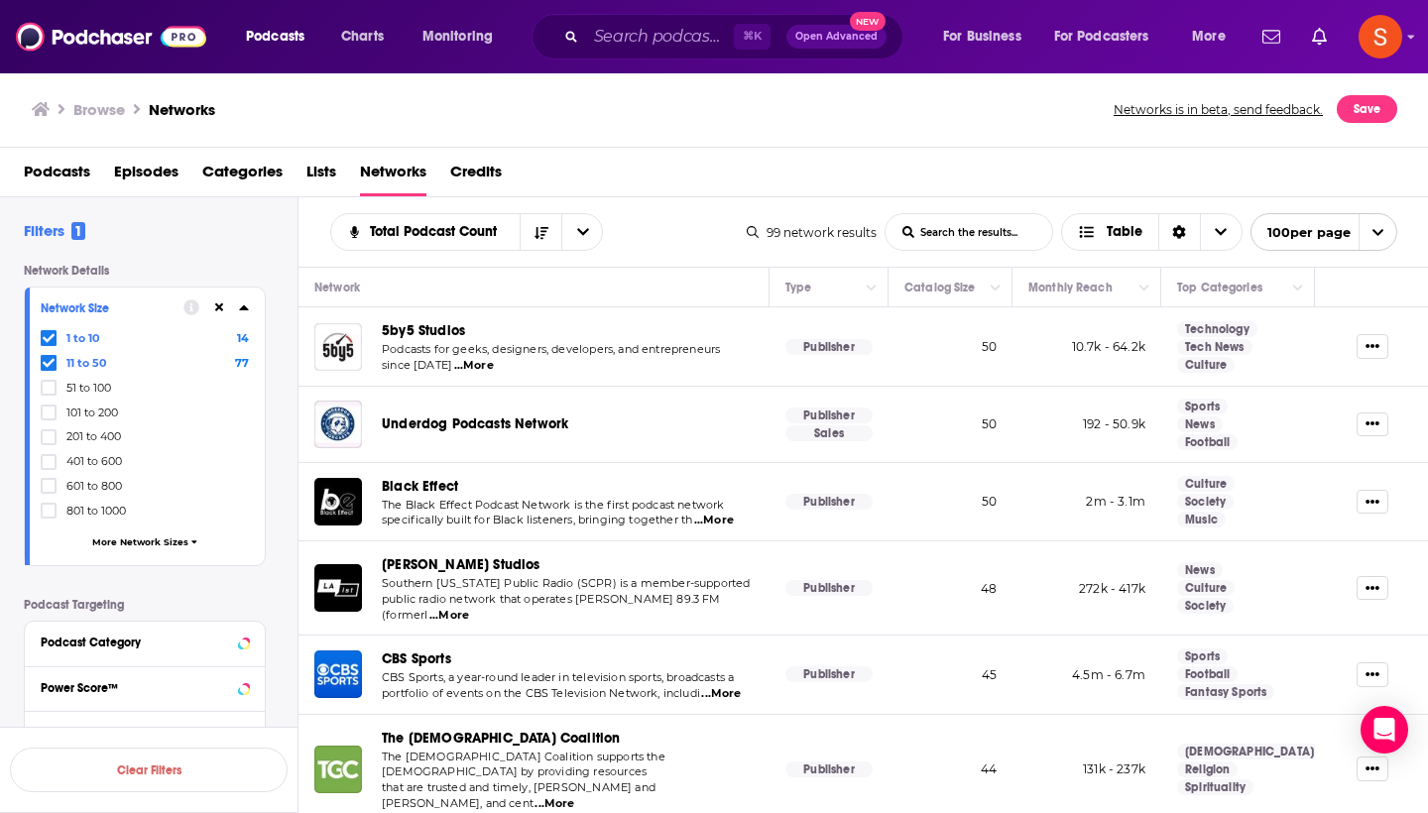
click at [562, 636] on td "CBS Sports CBS Sports, a year-round leader in television sports, broadcasts a p…" at bounding box center [534, 675] width 471 height 78
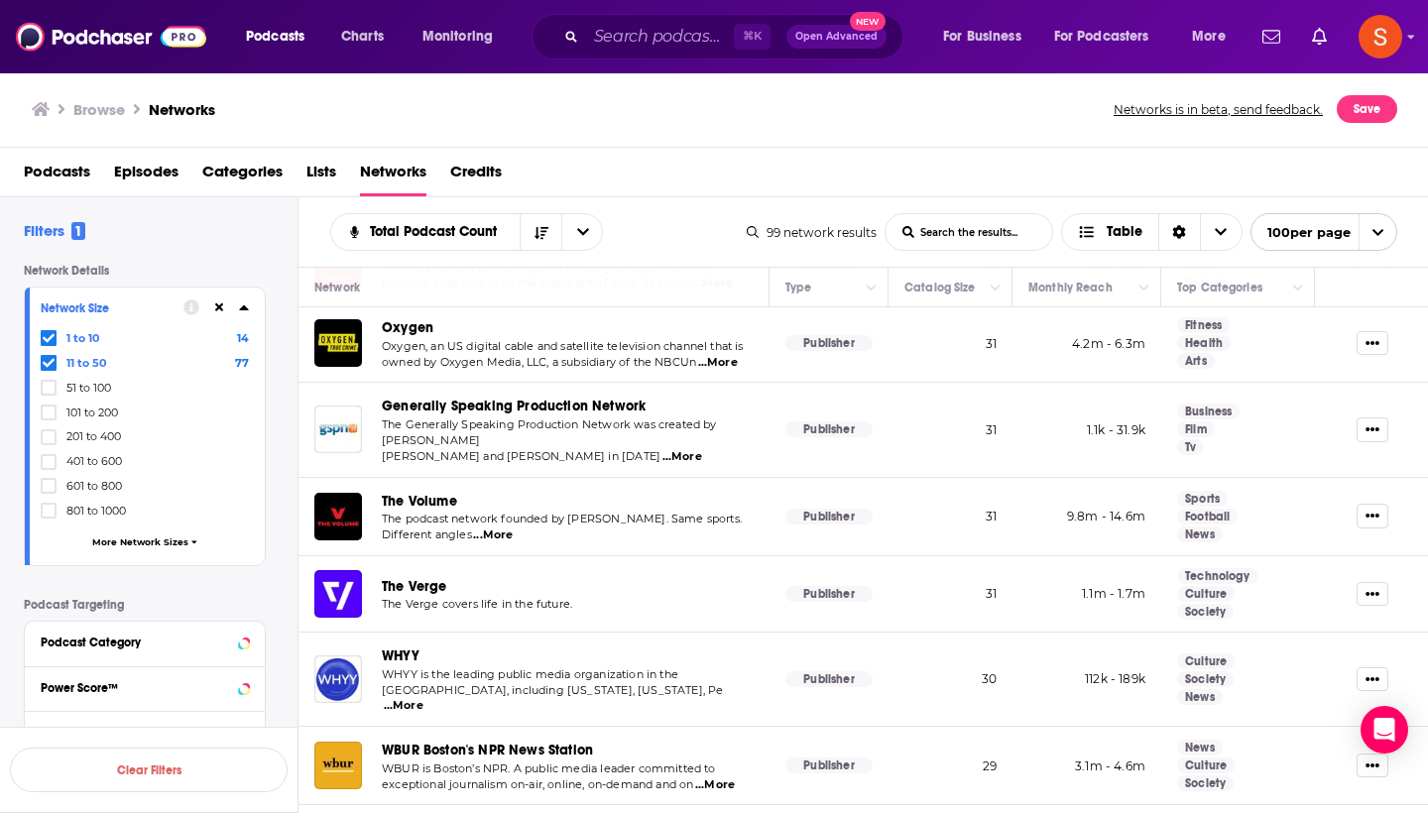
scroll to position [1757, 0]
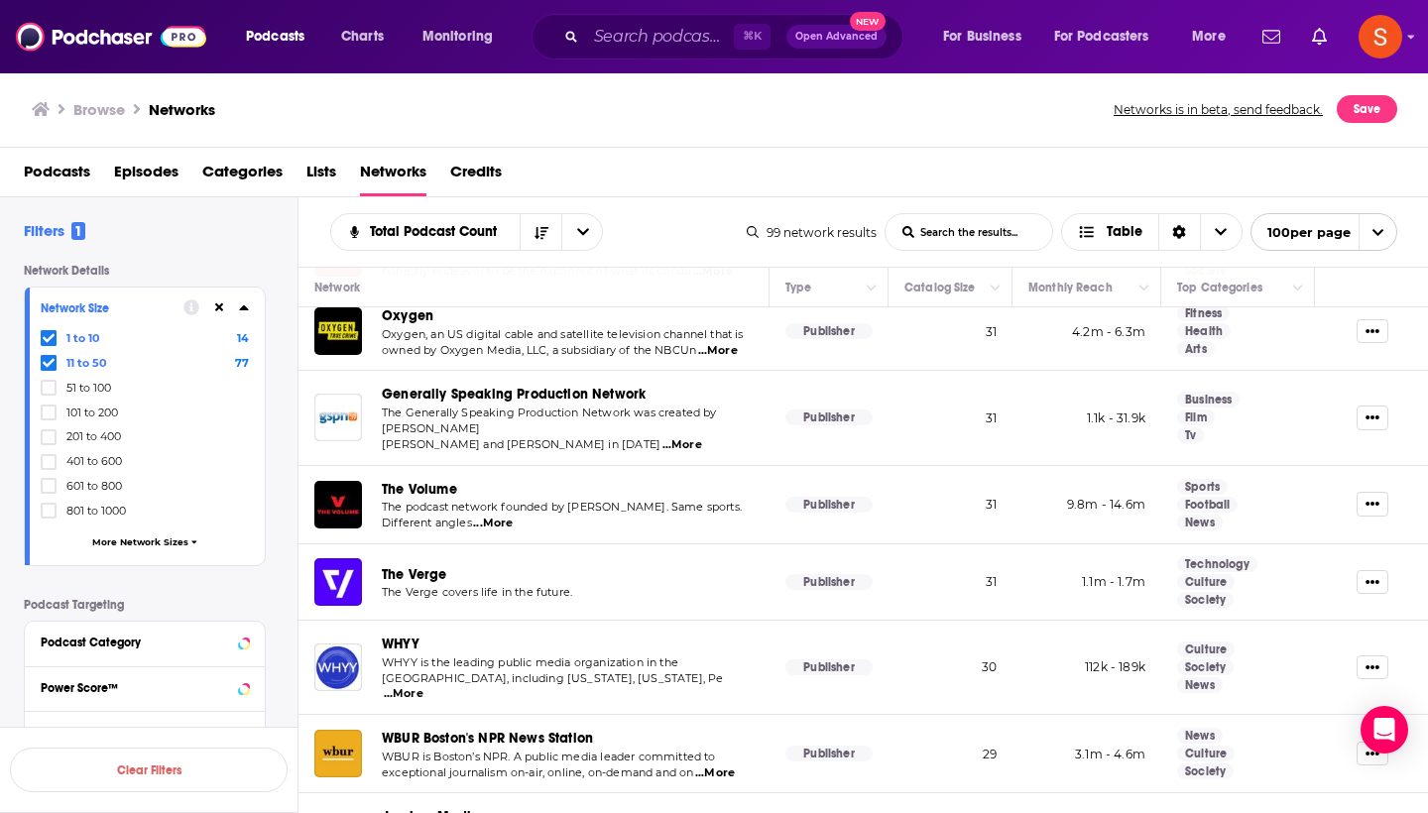
click at [406, 636] on span "WHYY" at bounding box center [401, 644] width 38 height 17
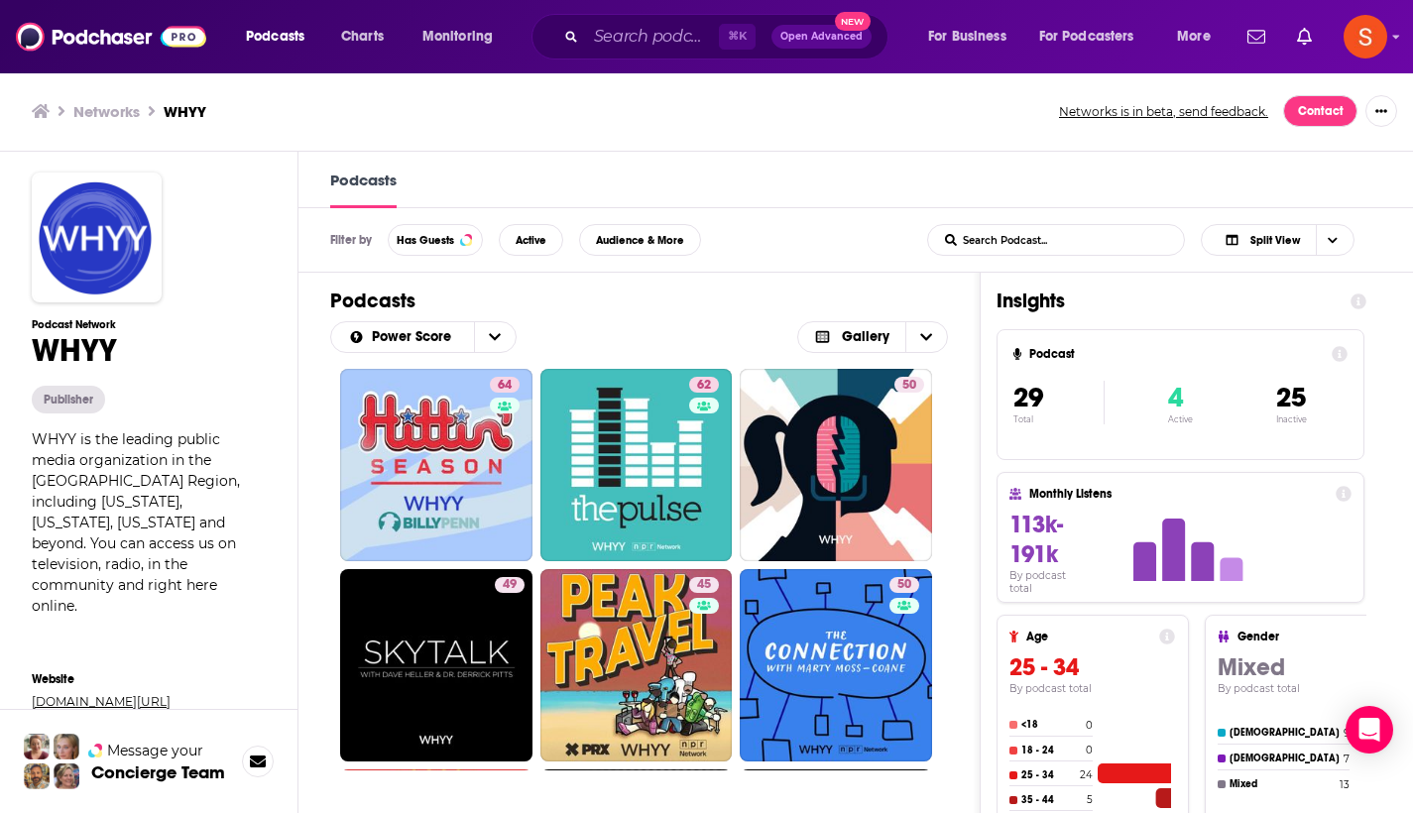
click at [93, 694] on link "[DOMAIN_NAME][URL]" at bounding box center [149, 701] width 234 height 15
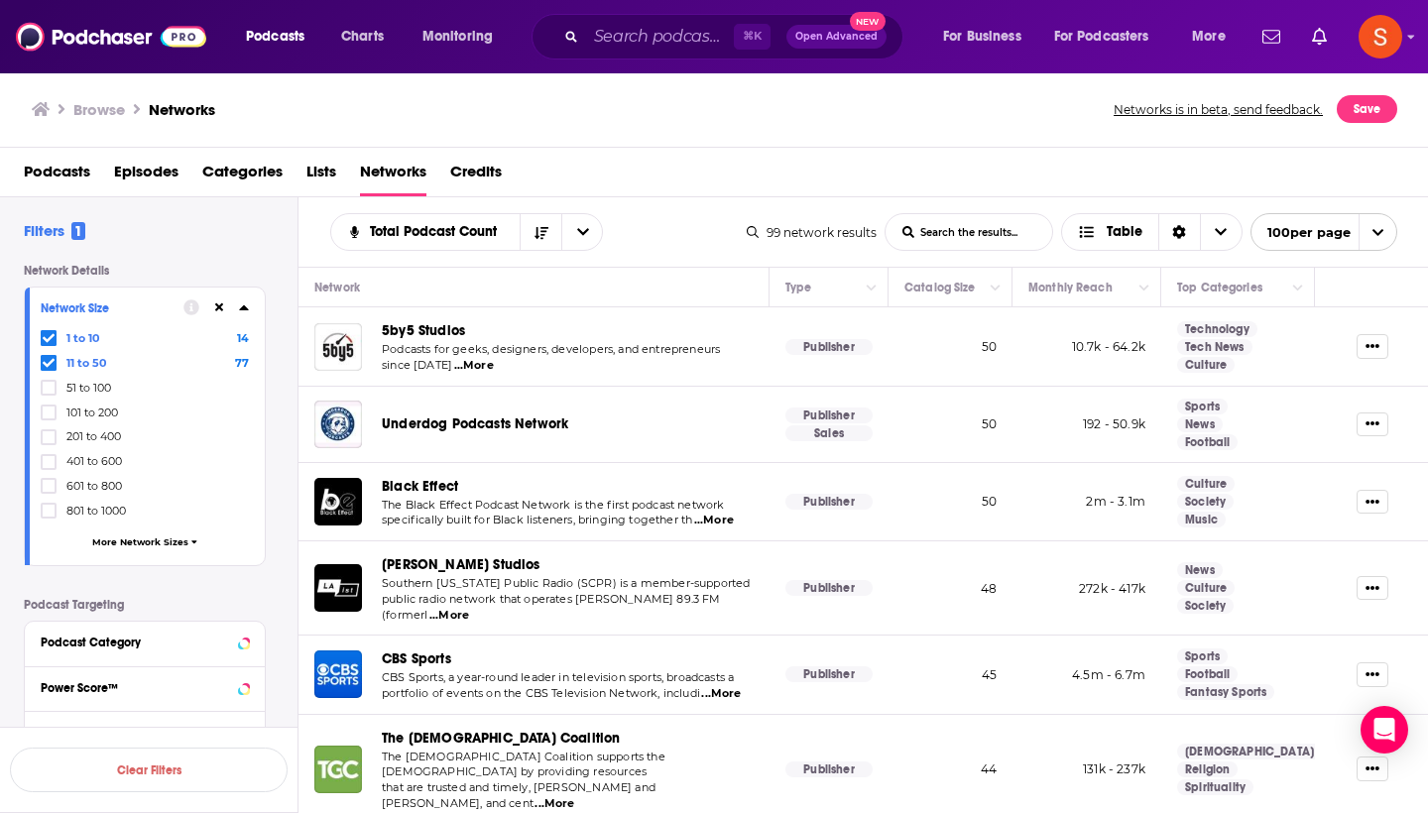
click at [576, 476] on div "Black Effect" at bounding box center [568, 486] width 372 height 23
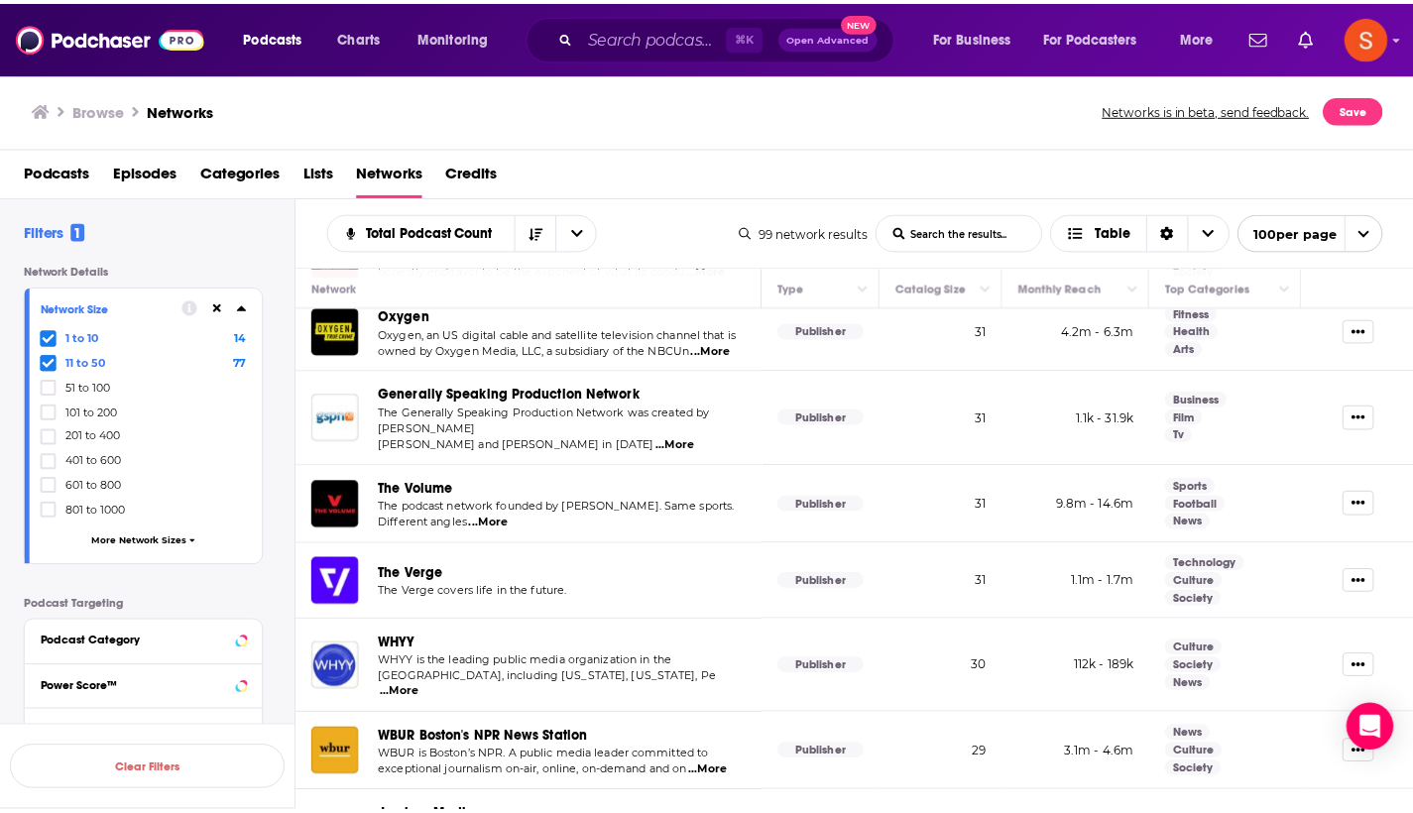
scroll to position [1855, 0]
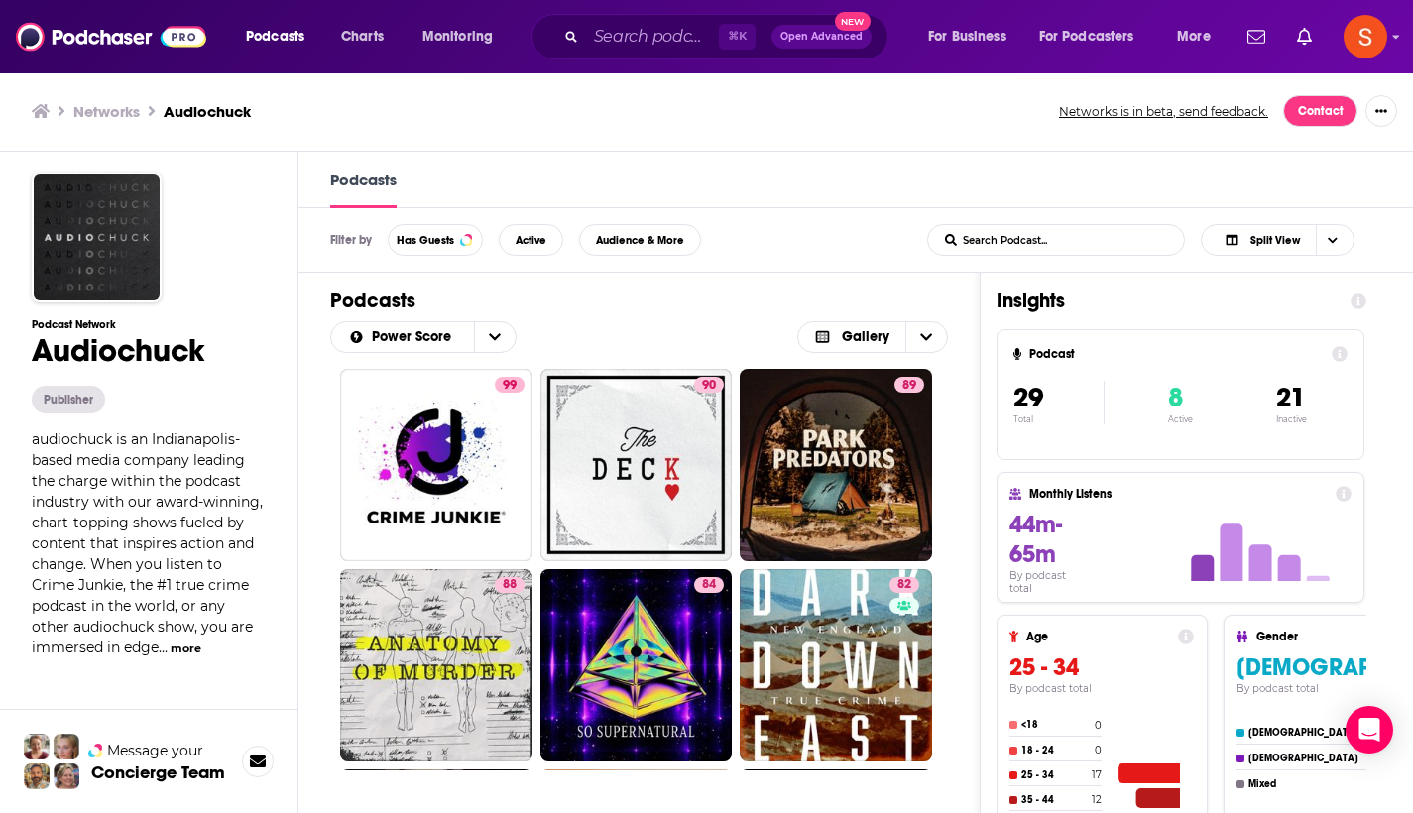
click at [182, 644] on button "more" at bounding box center [186, 649] width 31 height 17
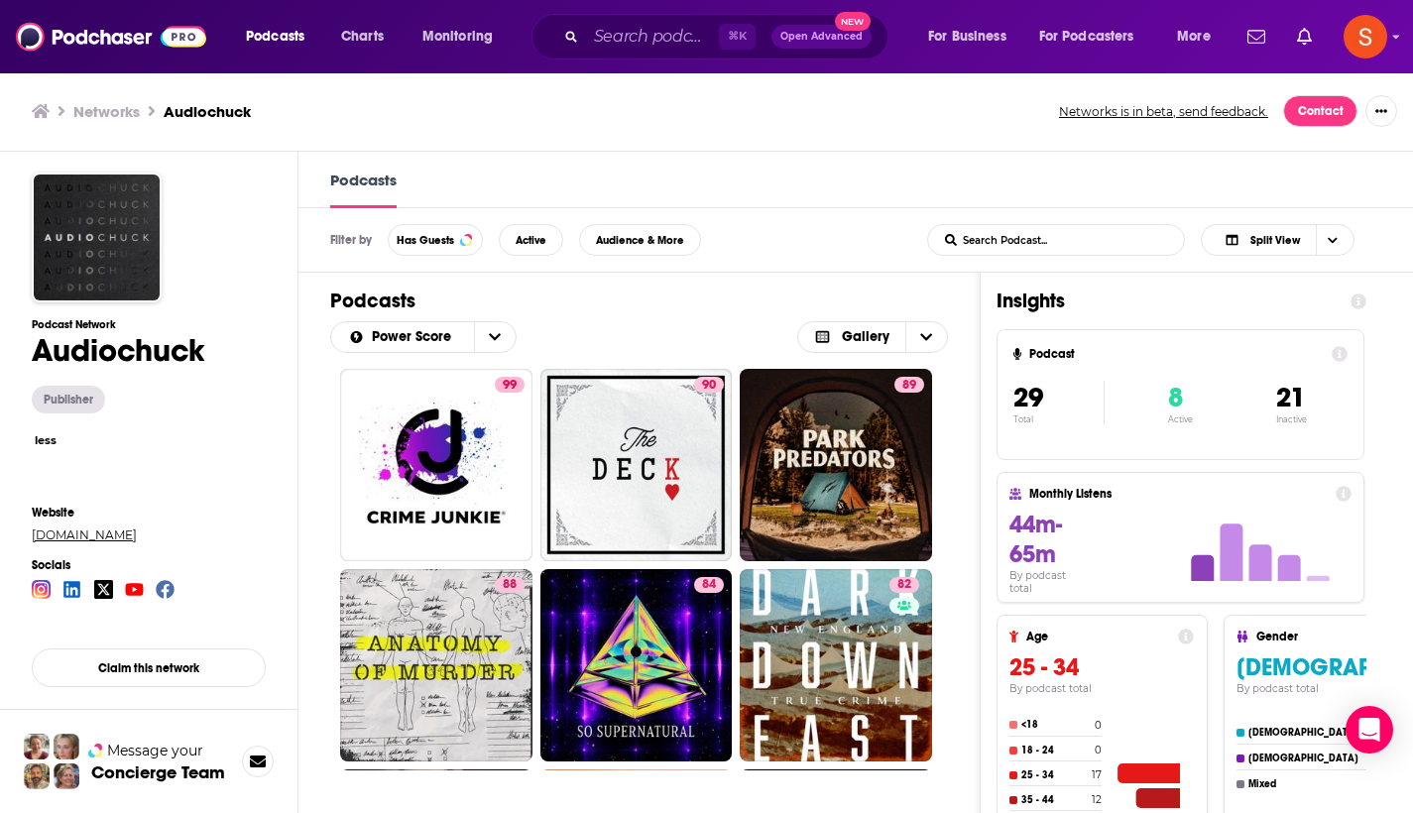
click at [110, 538] on link "[DOMAIN_NAME]" at bounding box center [149, 535] width 234 height 15
